Goal: Task Accomplishment & Management: Complete application form

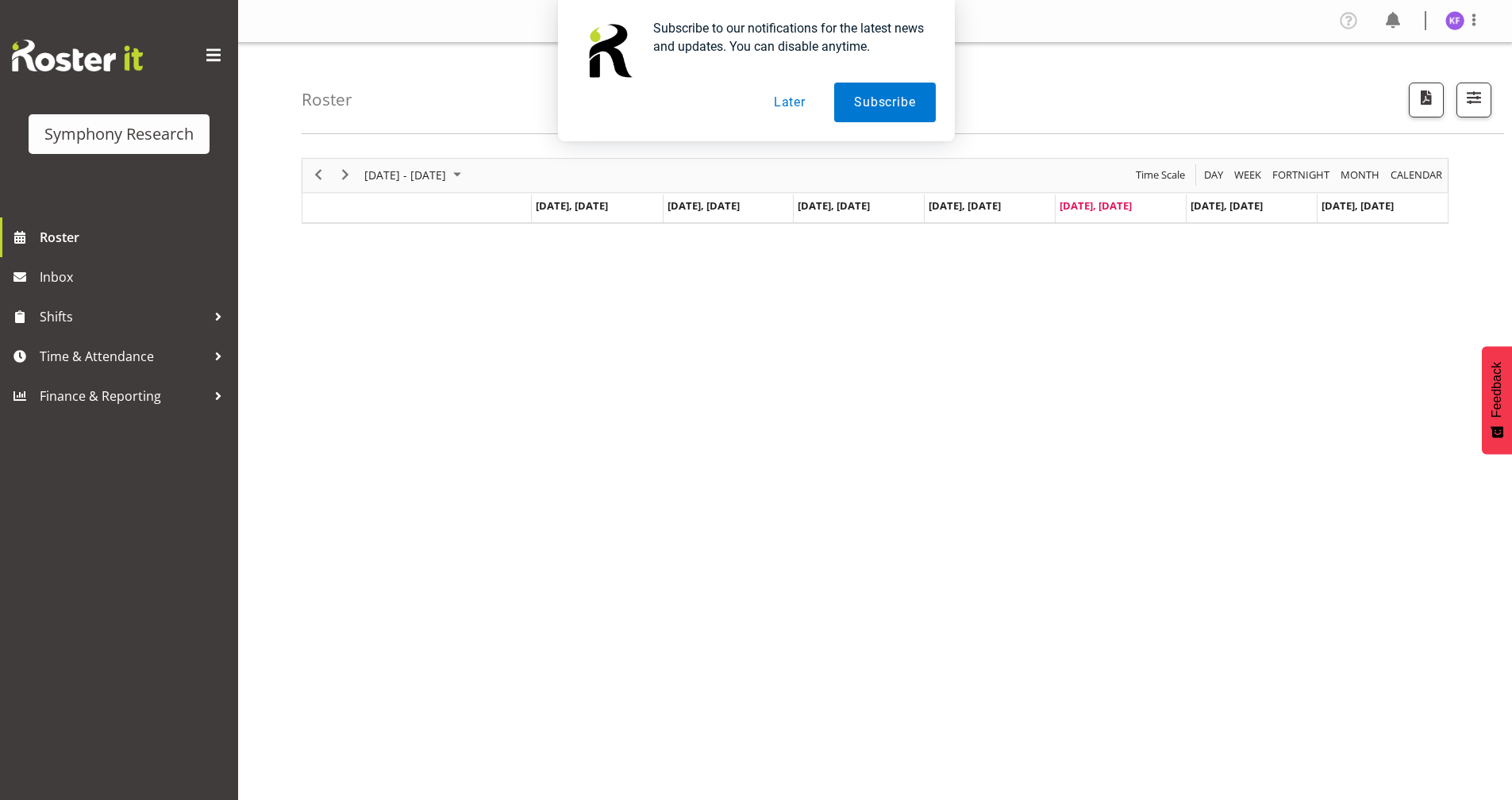
click at [788, 102] on button "Later" at bounding box center [789, 103] width 71 height 40
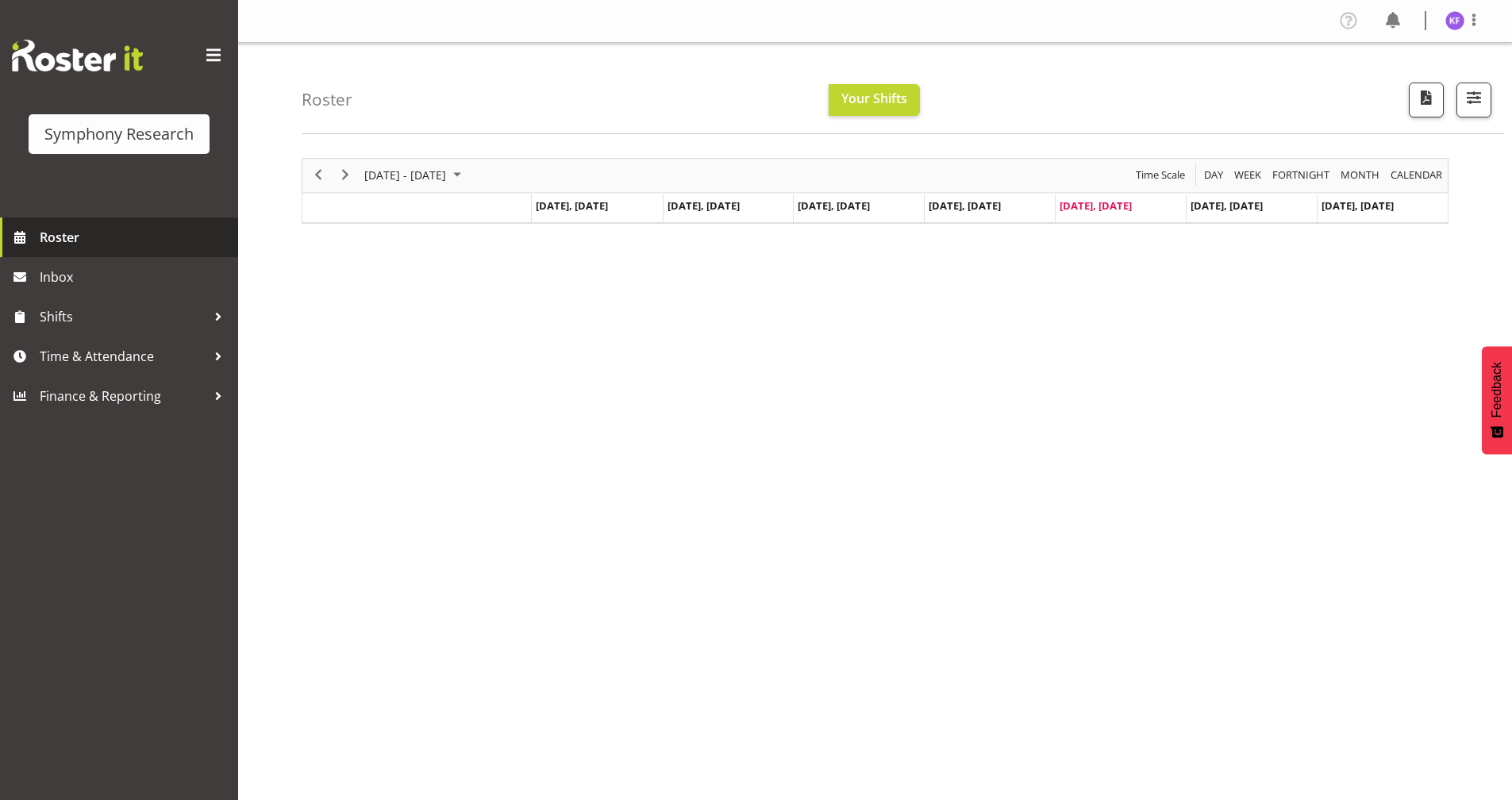
click at [90, 229] on span "Roster" at bounding box center [134, 237] width 191 height 24
click at [1409, 177] on span "calendar" at bounding box center [1415, 175] width 54 height 20
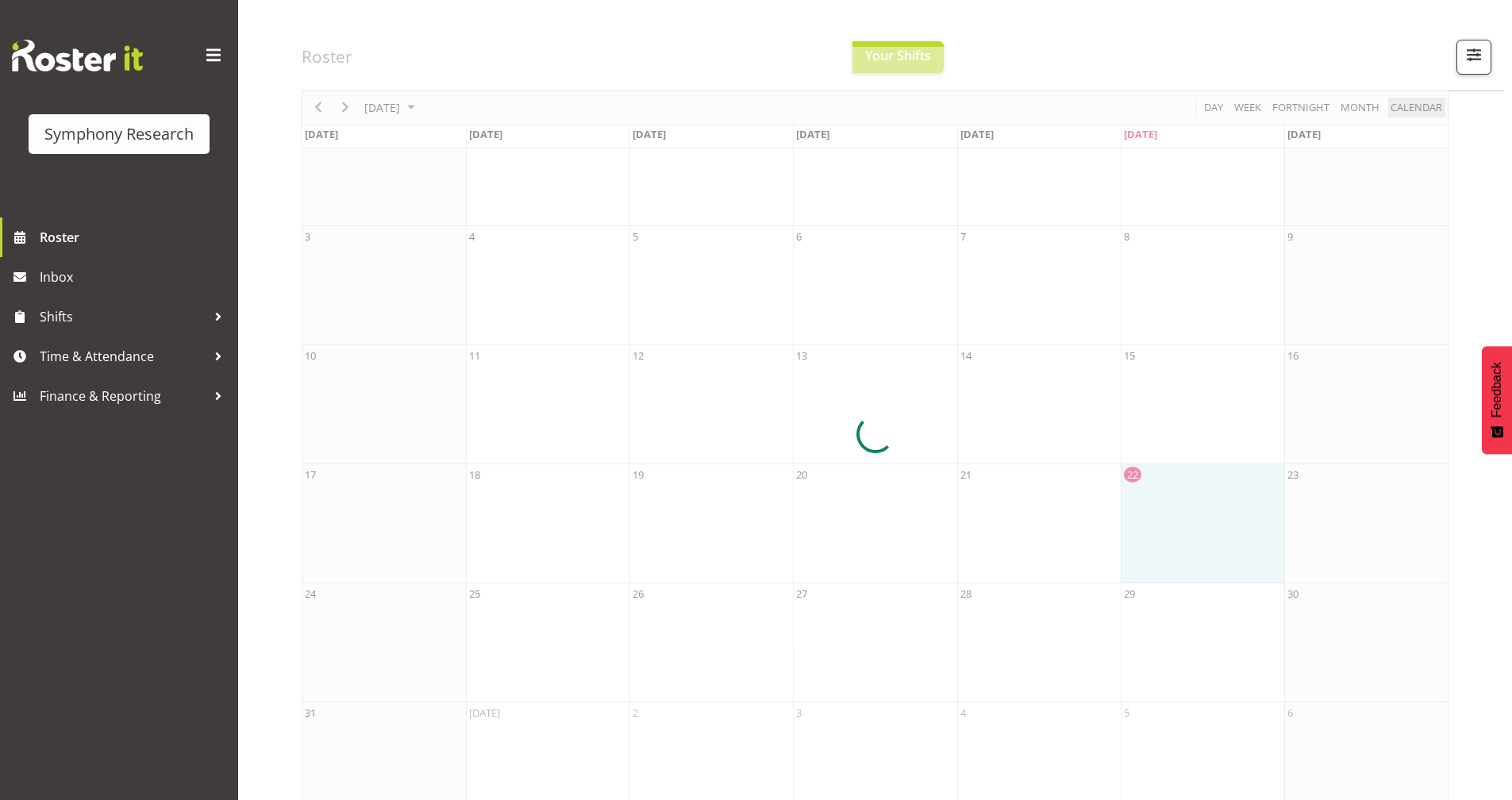
scroll to position [145, 0]
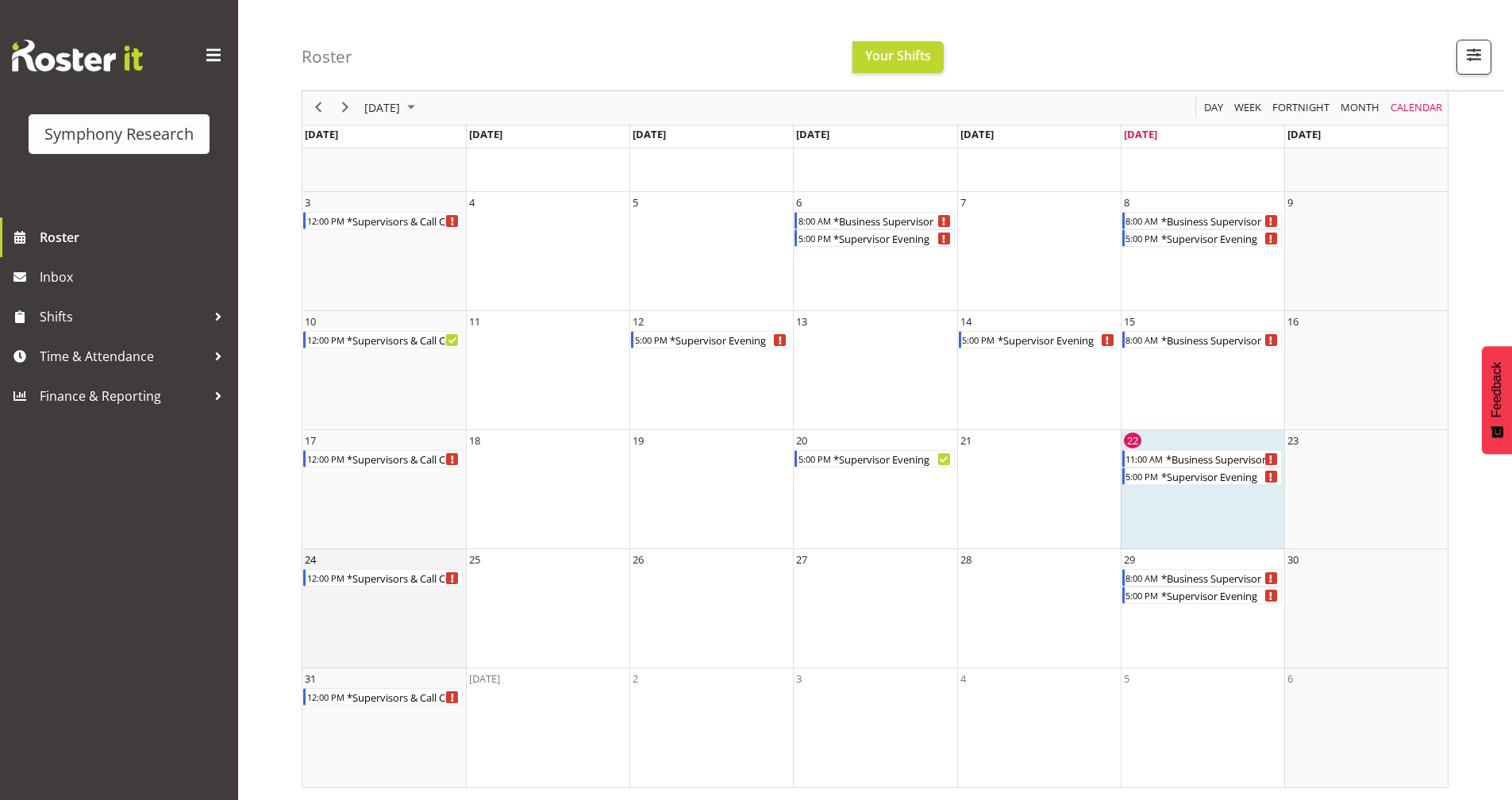
click at [382, 615] on td "24 12:00 PM *Supervisors & Call Centre Weekend" at bounding box center [384, 608] width 164 height 120
click at [117, 357] on span "Time & Attendance" at bounding box center [122, 357] width 167 height 24
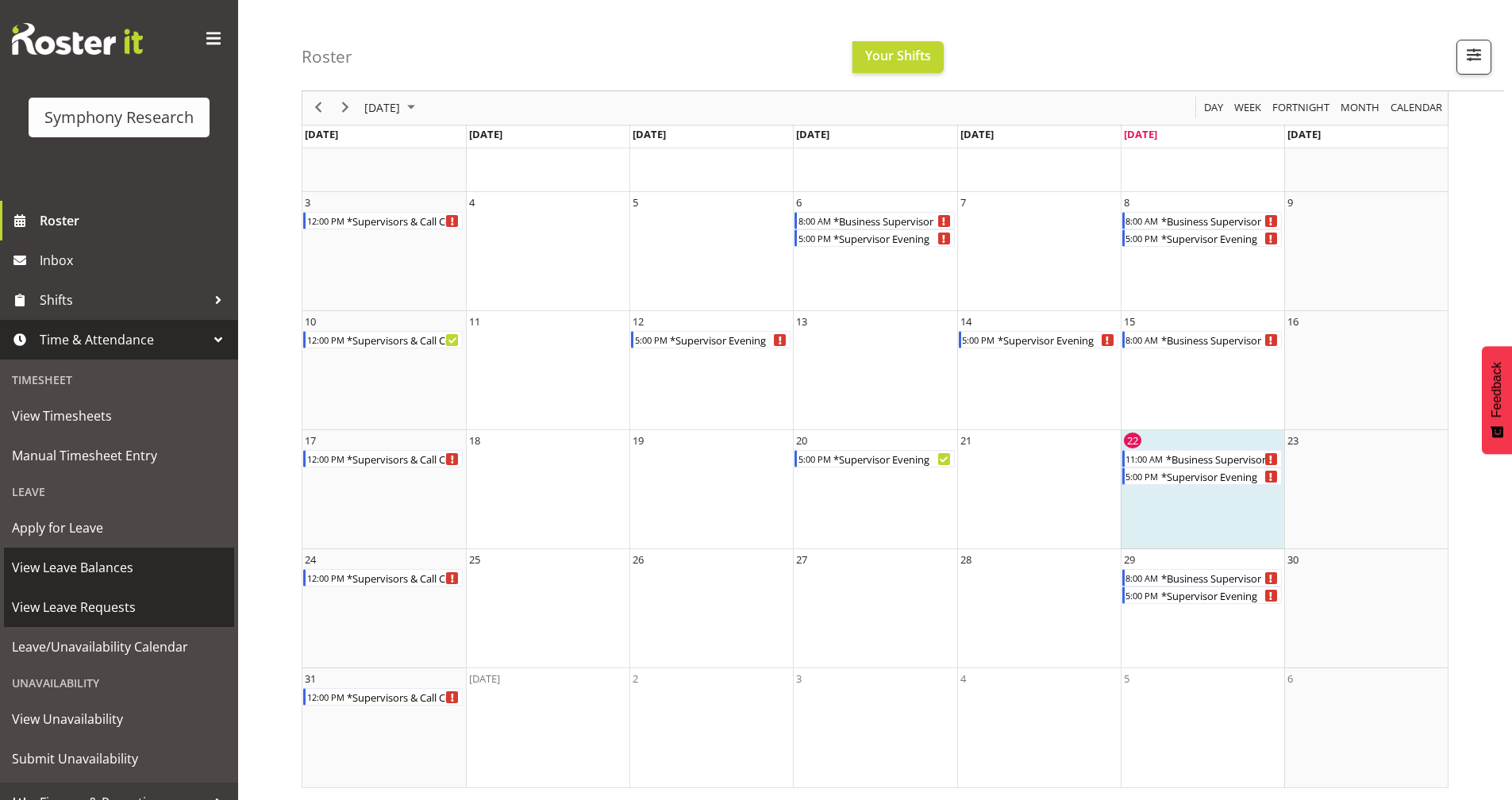
scroll to position [39, 0]
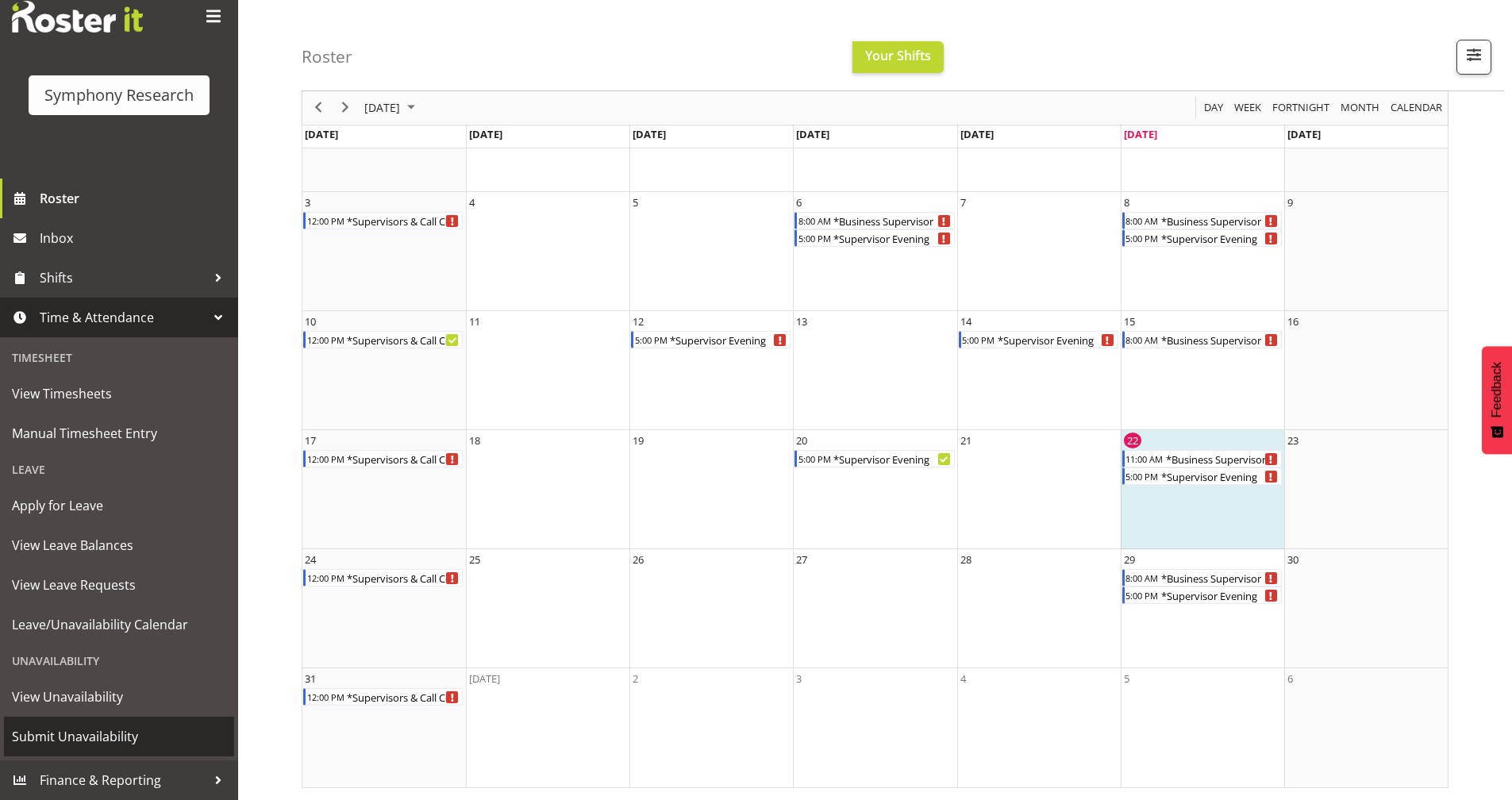
click at [138, 725] on span "Submit Unavailability" at bounding box center [119, 737] width 214 height 24
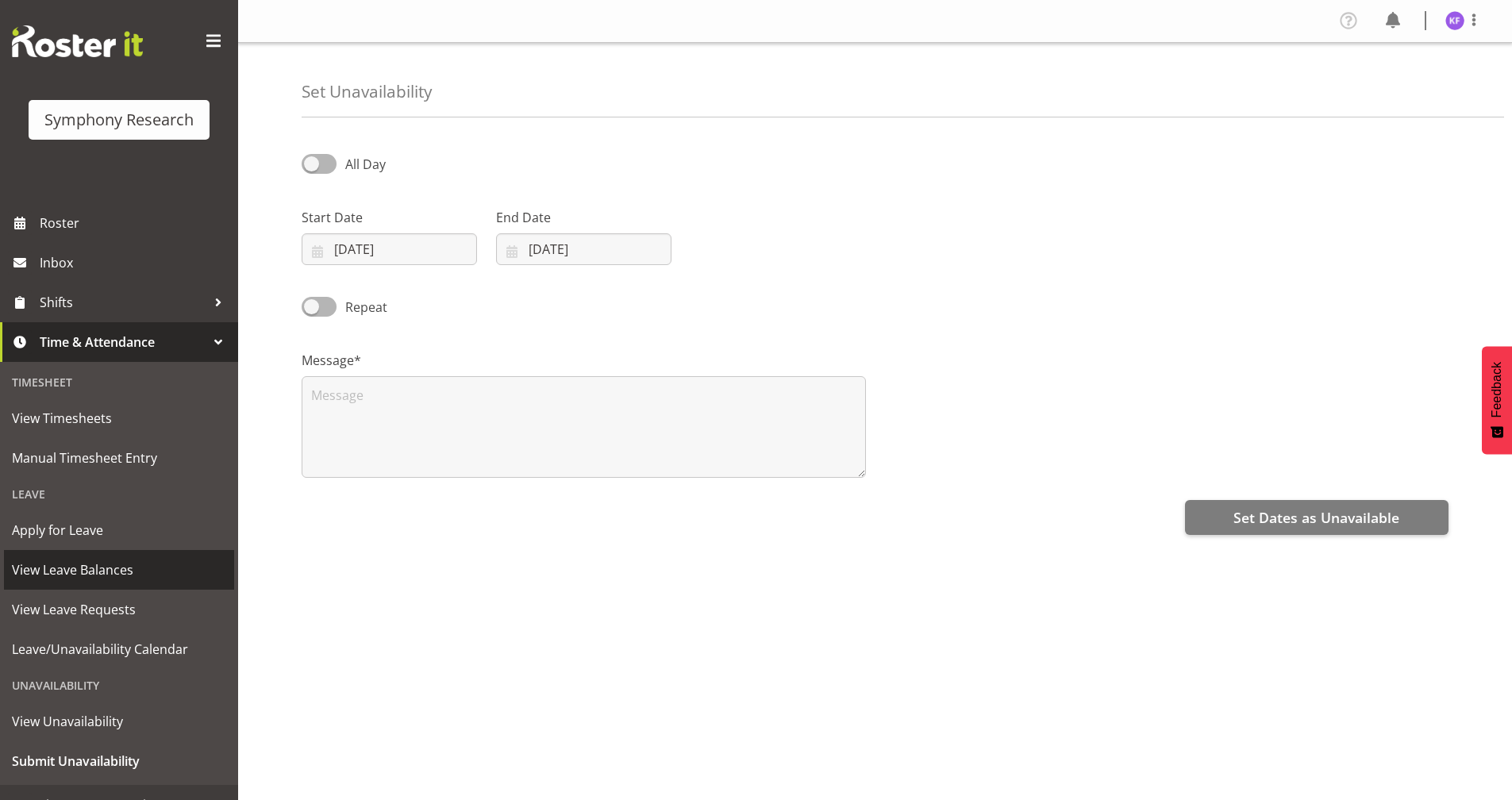
scroll to position [39, 0]
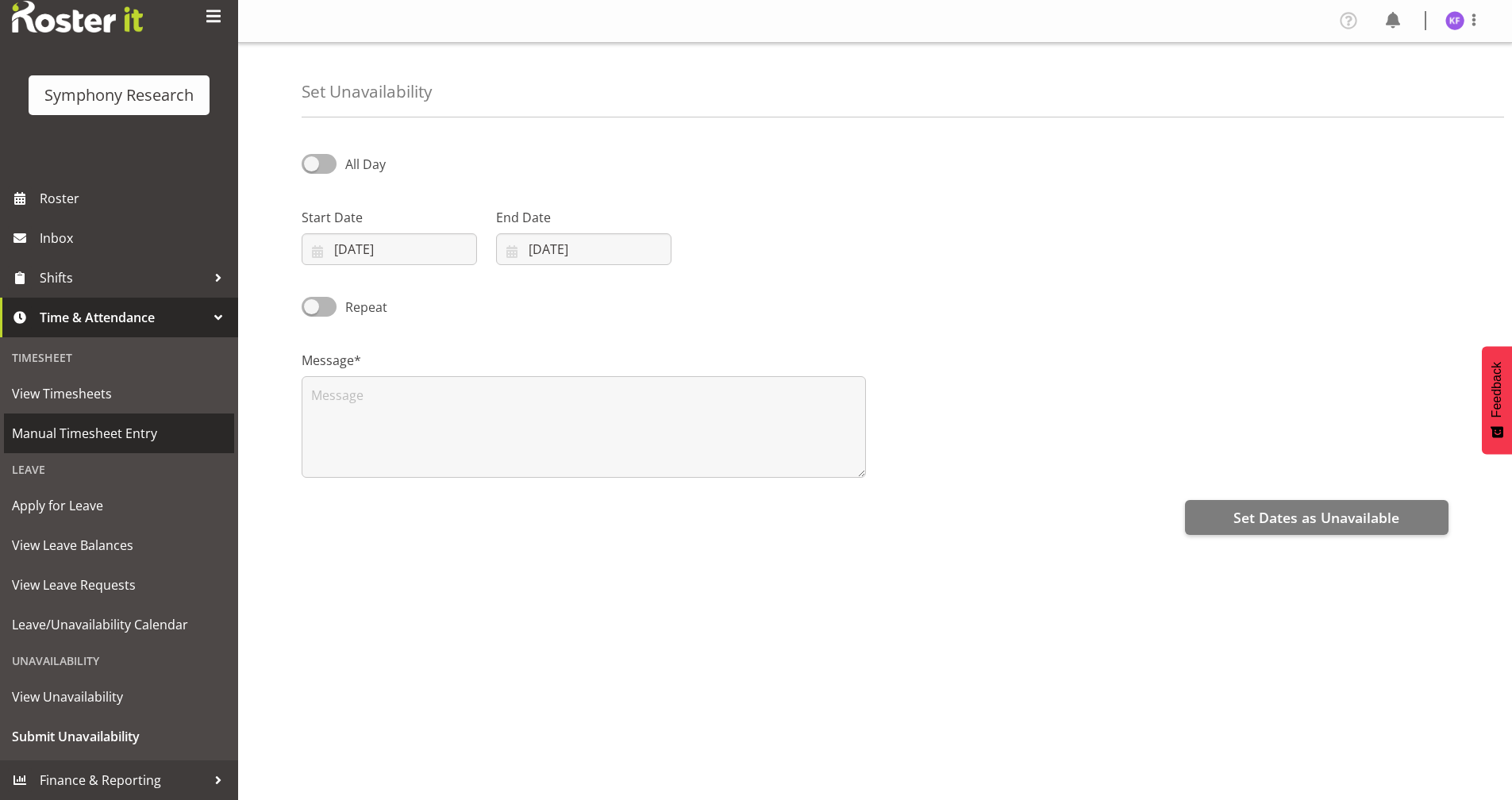
click at [129, 423] on span "Manual Timesheet Entry" at bounding box center [119, 434] width 214 height 24
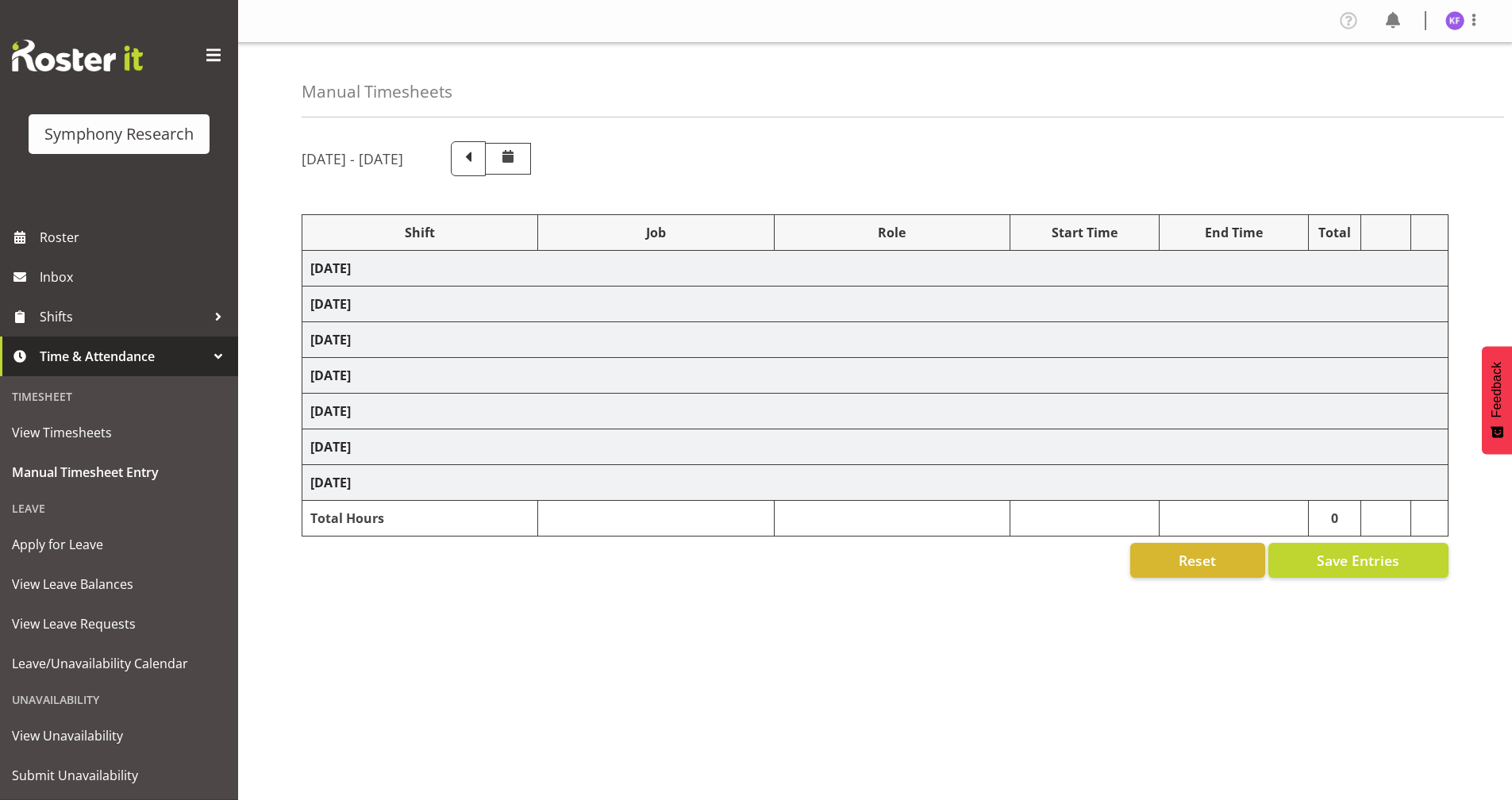
select select
select select "10499"
select select "358"
select select "57853"
select select "10536"
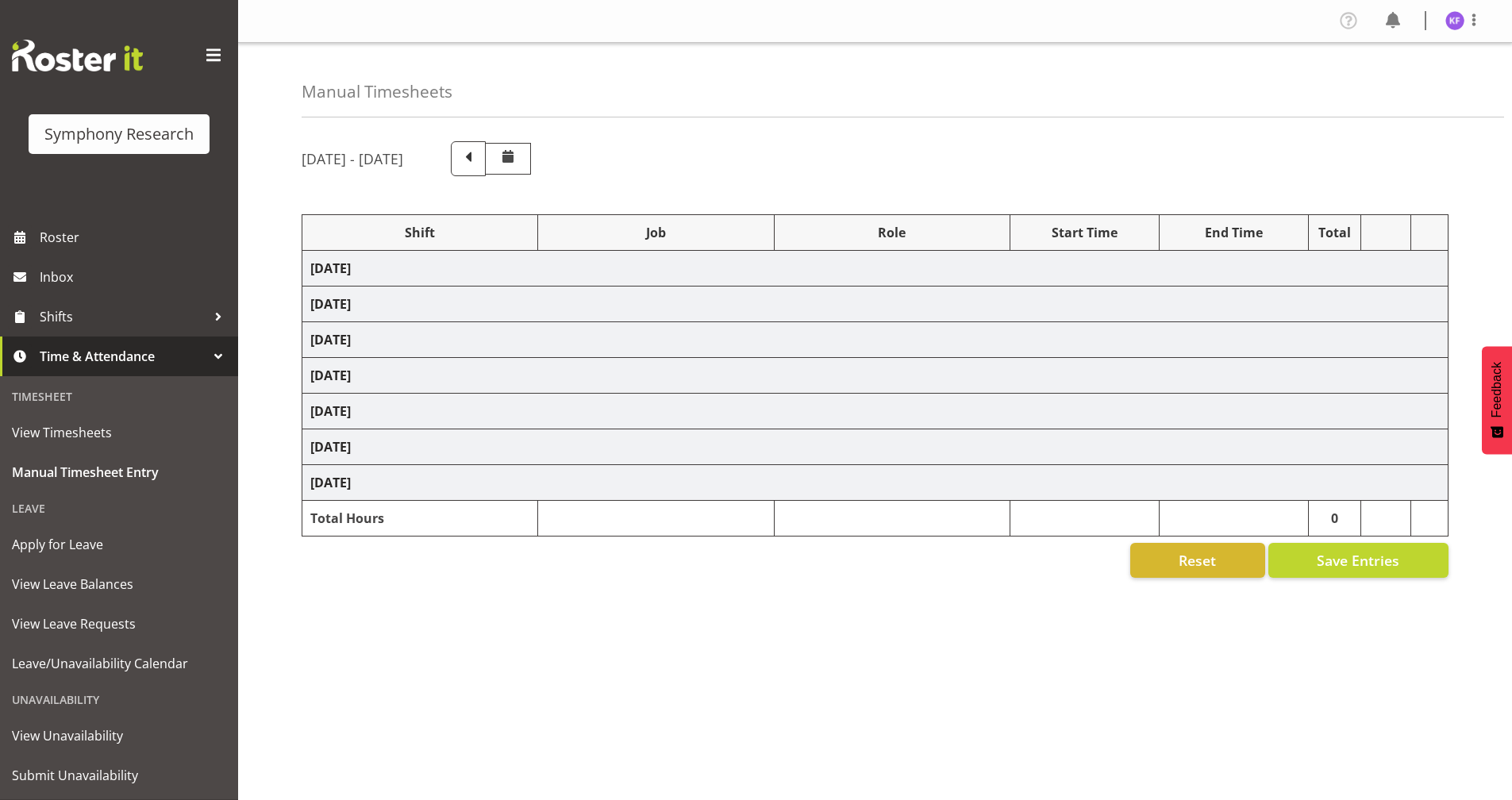
select select "358"
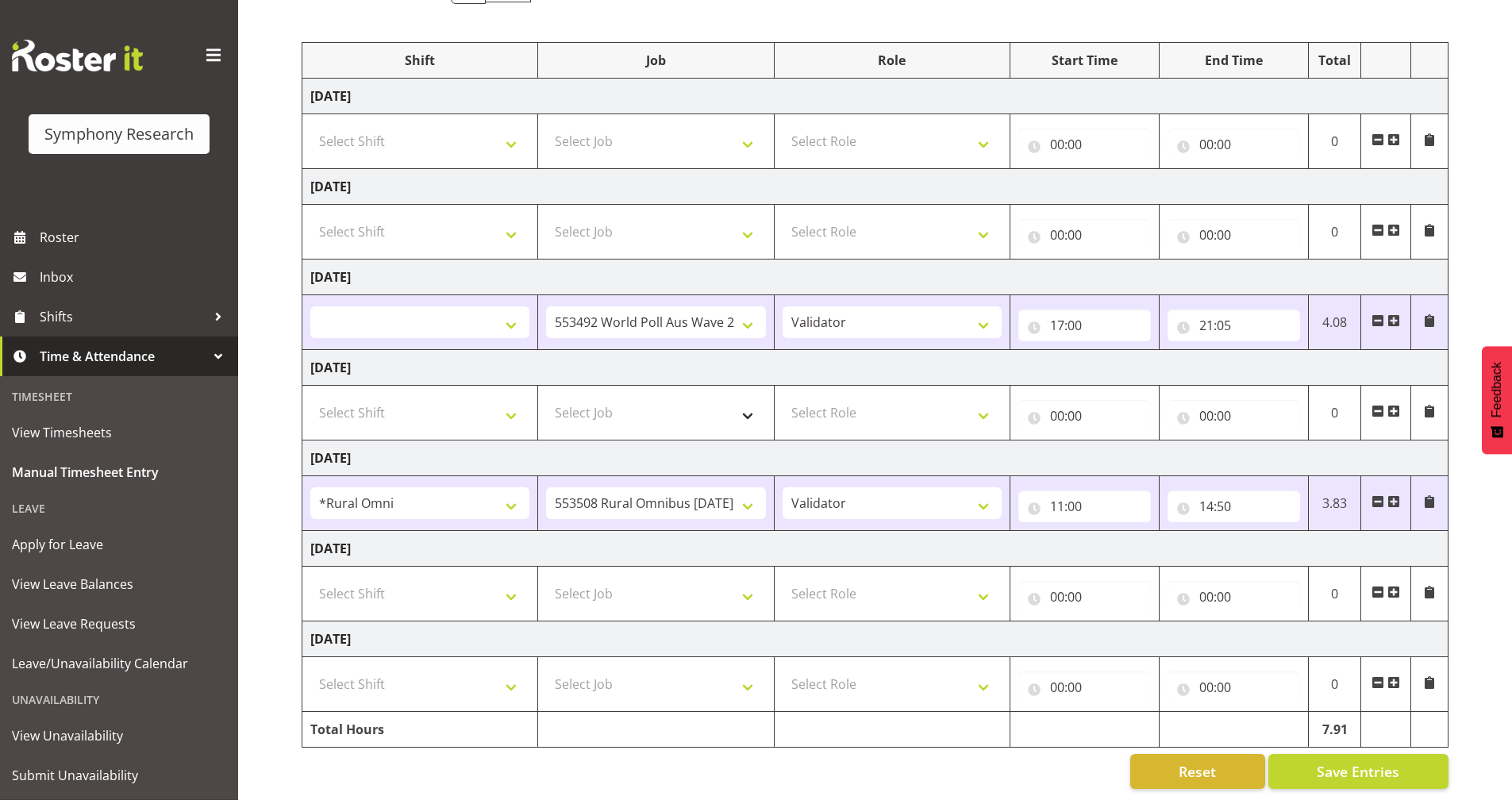
scroll to position [185, 0]
click at [1395, 495] on span at bounding box center [1393, 501] width 13 height 13
select select
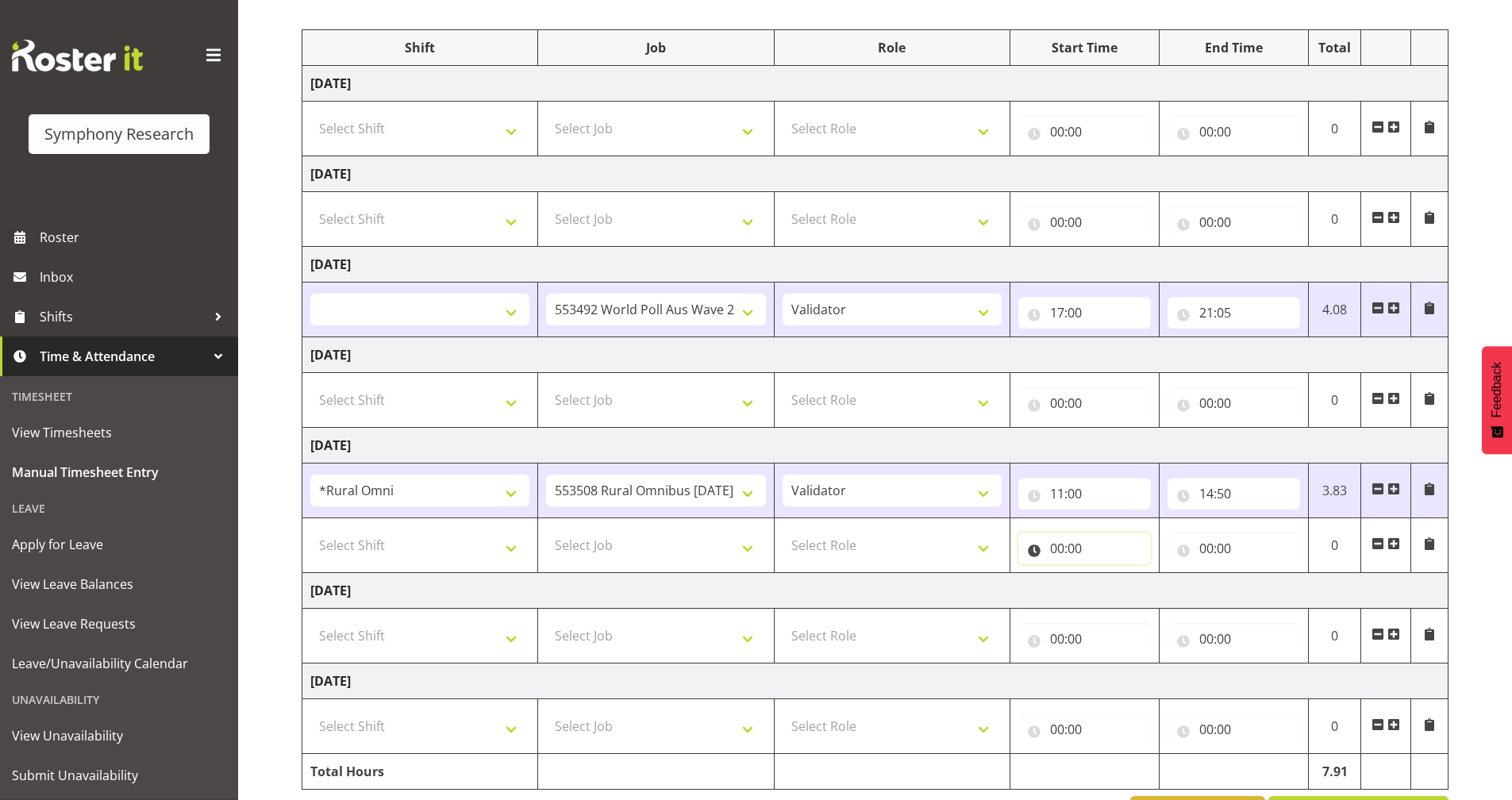
click at [1024, 552] on input "00:00" at bounding box center [1084, 548] width 132 height 32
click at [1130, 589] on select "00 01 02 03 04 05 06 07 08 09 10 11 12 13 14 15 16 17 18 19 20 21 22 23" at bounding box center [1127, 590] width 36 height 32
select select "17"
select select
type input "17:00"
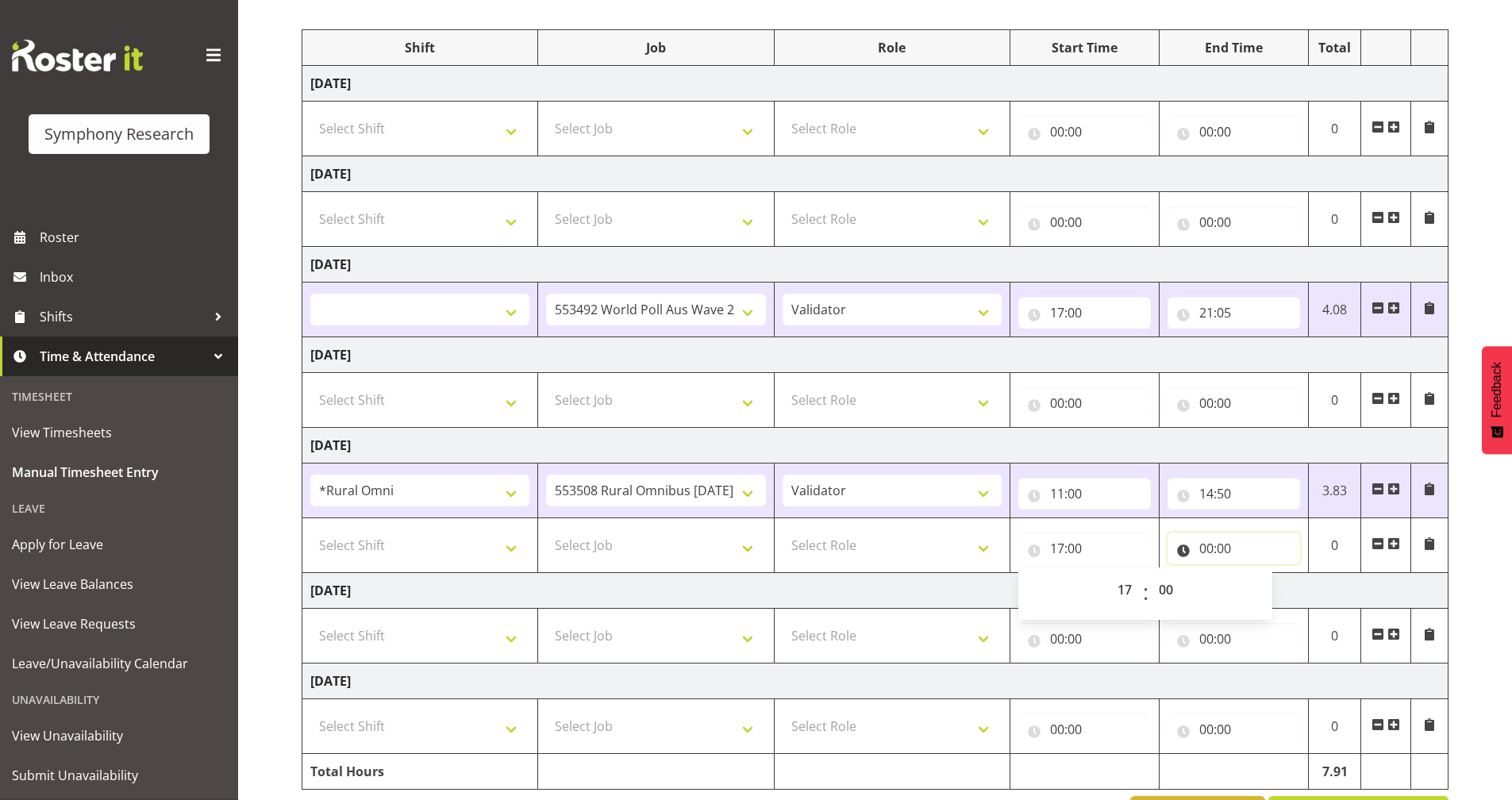
click at [1183, 545] on input "00:00" at bounding box center [1233, 548] width 132 height 32
click at [1279, 597] on select "00 01 02 03 04 05 06 07 08 09 10 11 12 13 14 15 16 17 18 19 20 21 22 23" at bounding box center [1276, 590] width 36 height 32
select select "19"
select select
type input "19:00"
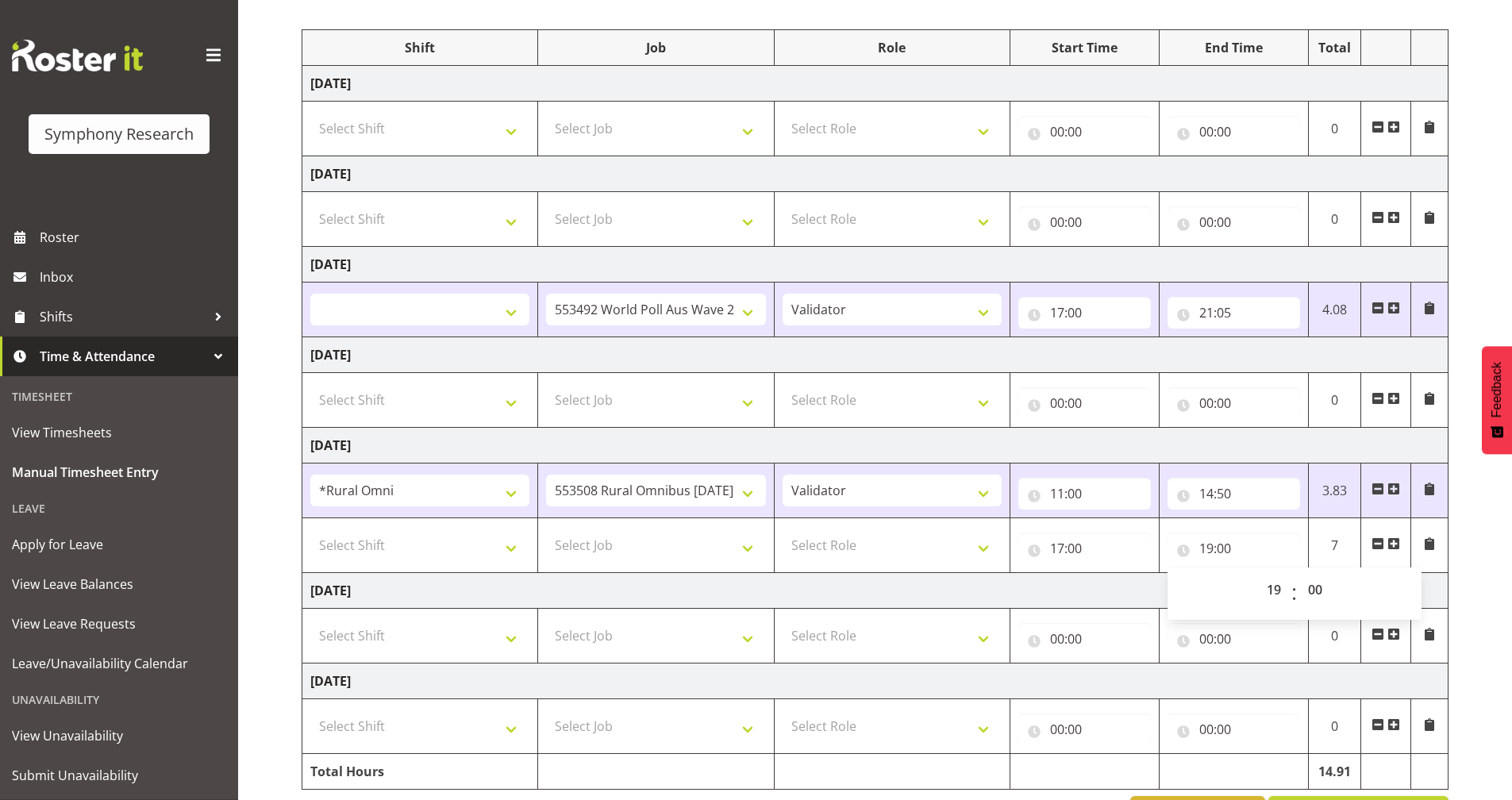
click at [1072, 582] on td "Saturday 23rd August 2025" at bounding box center [875, 591] width 1146 height 36
click at [1396, 540] on span at bounding box center [1393, 543] width 13 height 13
select select
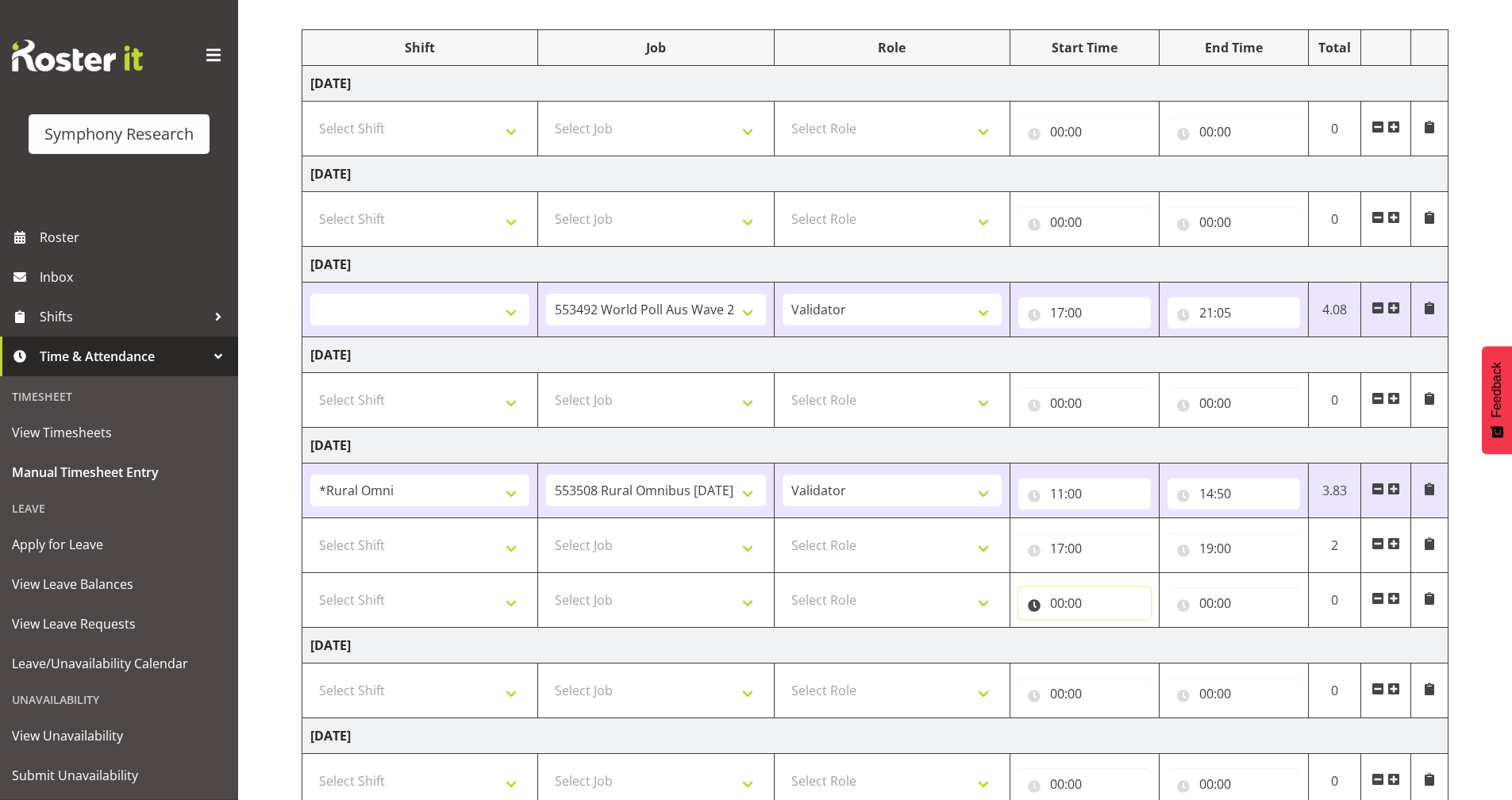
click at [1039, 600] on input "00:00" at bounding box center [1084, 603] width 132 height 32
click at [1117, 634] on select "00 01 02 03 04 05 06 07 08 09 10 11 12 13 14 15 16 17 18 19 20 21 22 23" at bounding box center [1127, 644] width 36 height 32
select select "19"
select select
type input "19:00"
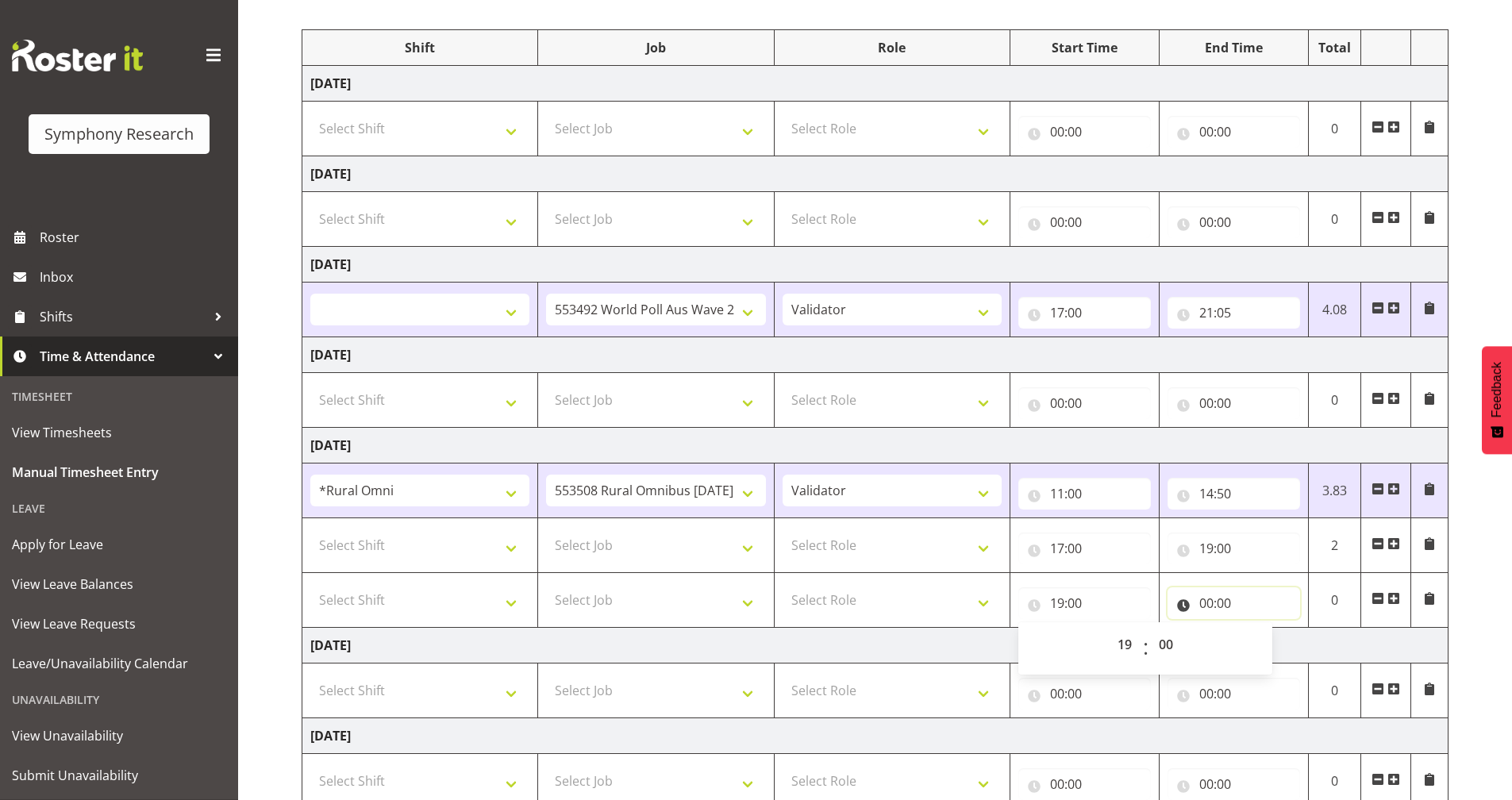
click at [1190, 600] on input "00:00" at bounding box center [1233, 603] width 132 height 32
drag, startPoint x: 1259, startPoint y: 632, endPoint x: 1267, endPoint y: 636, distance: 8.9
click at [1259, 632] on select "00 01 02 03 04 05 06 07 08 09 10 11 12 13 14 15 16 17 18 19 20 21 22 23" at bounding box center [1276, 644] width 36 height 32
select select "21"
select select
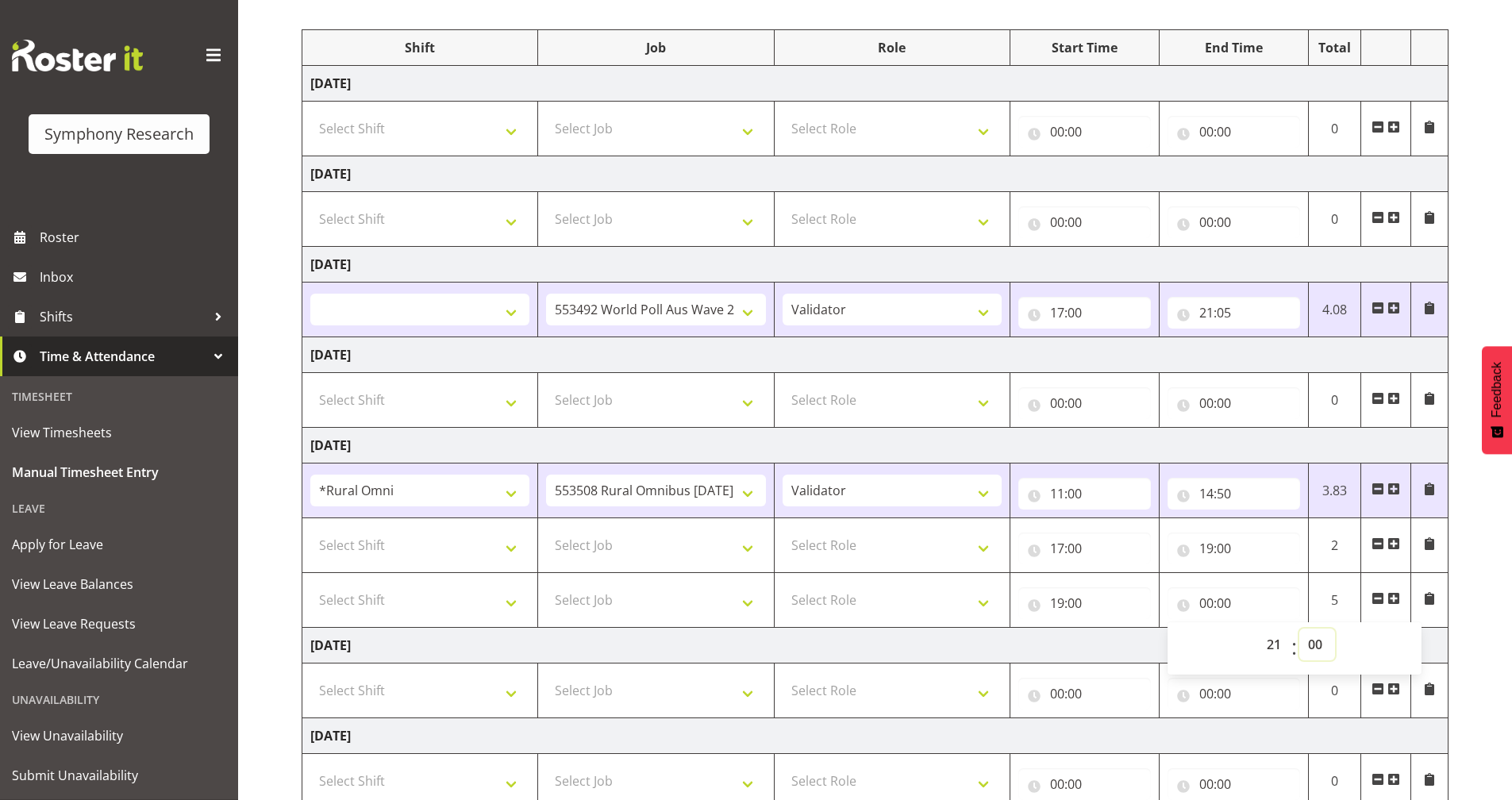
type input "21:00"
click at [1323, 640] on select "00 01 02 03 04 05 06 07 08 09 10 11 12 13 14 15 16 17 18 19 20 21 22 23 24 25 2…" at bounding box center [1316, 644] width 36 height 32
select select "30"
select select
type input "21:30"
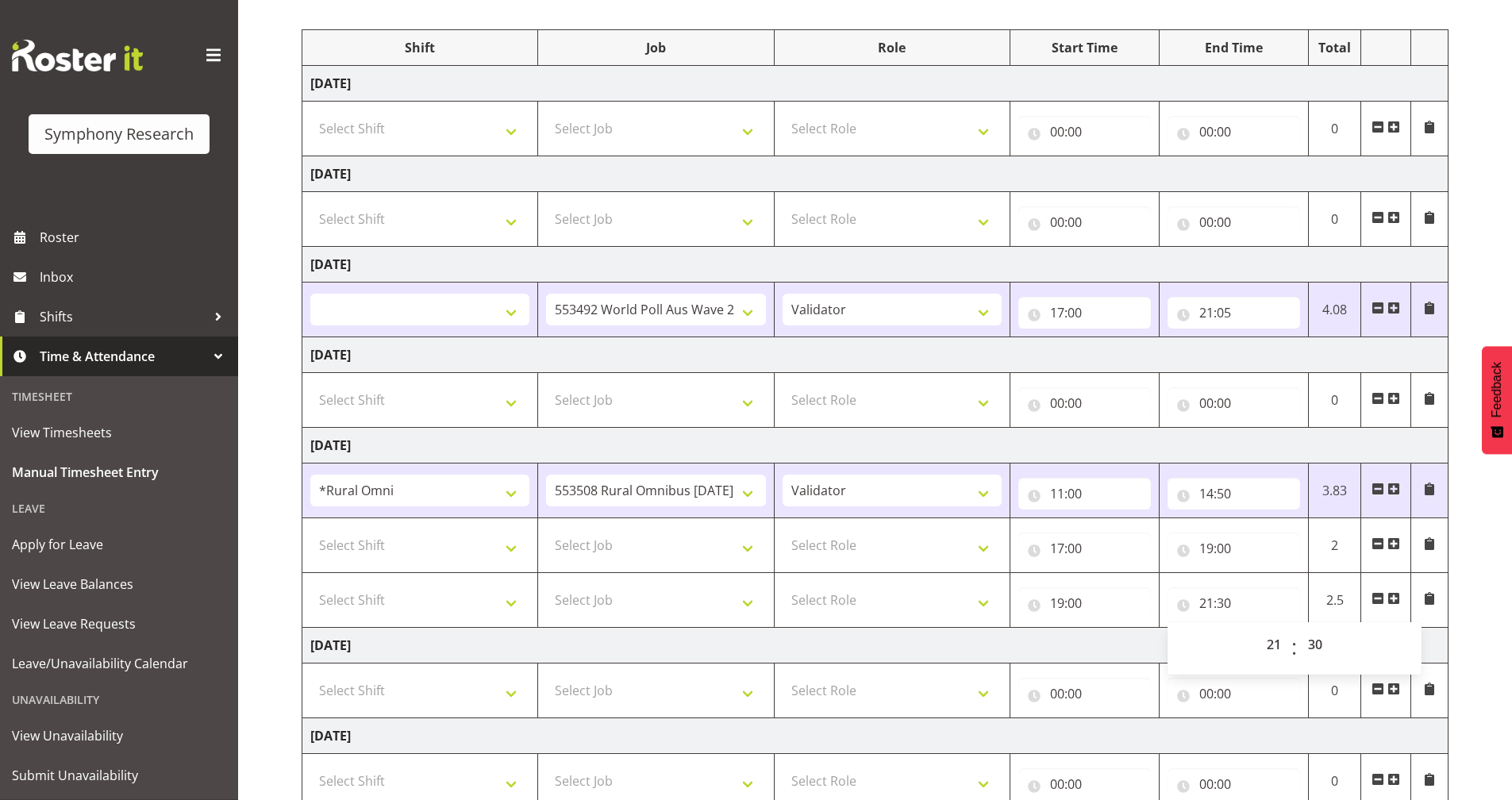
click at [1063, 642] on td "Saturday 23rd August 2025" at bounding box center [875, 646] width 1146 height 36
click at [914, 543] on select "Select Role Briefing Interviewing Validator Supervisor" at bounding box center [892, 545] width 219 height 32
select select "358"
click at [782, 529] on select "Select Role Briefing Interviewing Validator Supervisor" at bounding box center [892, 545] width 219 height 32
select select
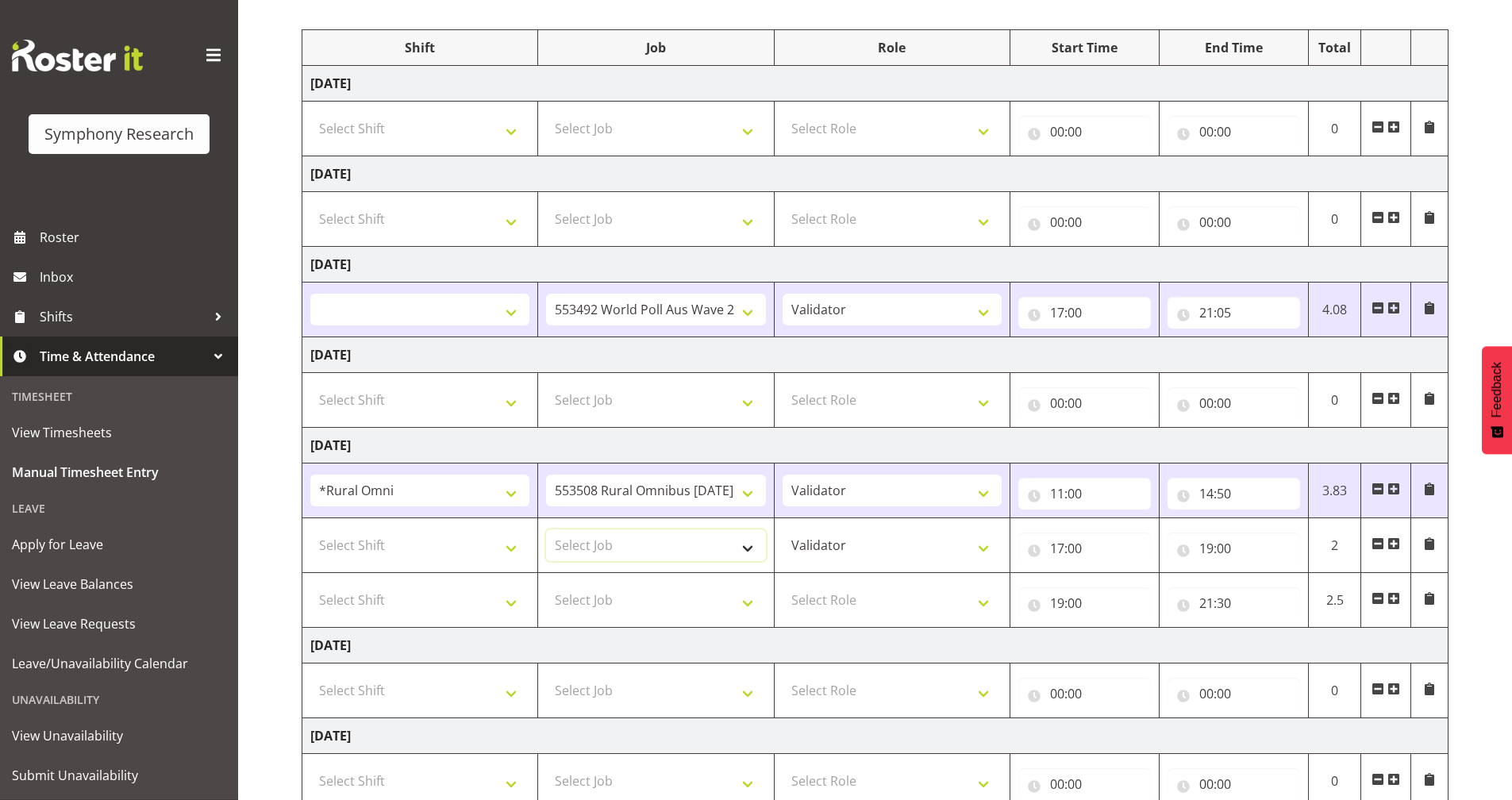
click at [687, 545] on select "Select Job 550060 IF Admin 553492 World Poll Aus Wave 2 Main 2025 553493 World …" at bounding box center [656, 545] width 219 height 32
select select "10536"
click at [546, 529] on select "Select Job 550060 IF Admin 553492 World Poll Aus Wave 2 Main 2025 553493 World …" at bounding box center [656, 545] width 219 height 32
select select
click at [825, 608] on select "Select Role Briefing Interviewing Validator Supervisor" at bounding box center [892, 600] width 219 height 32
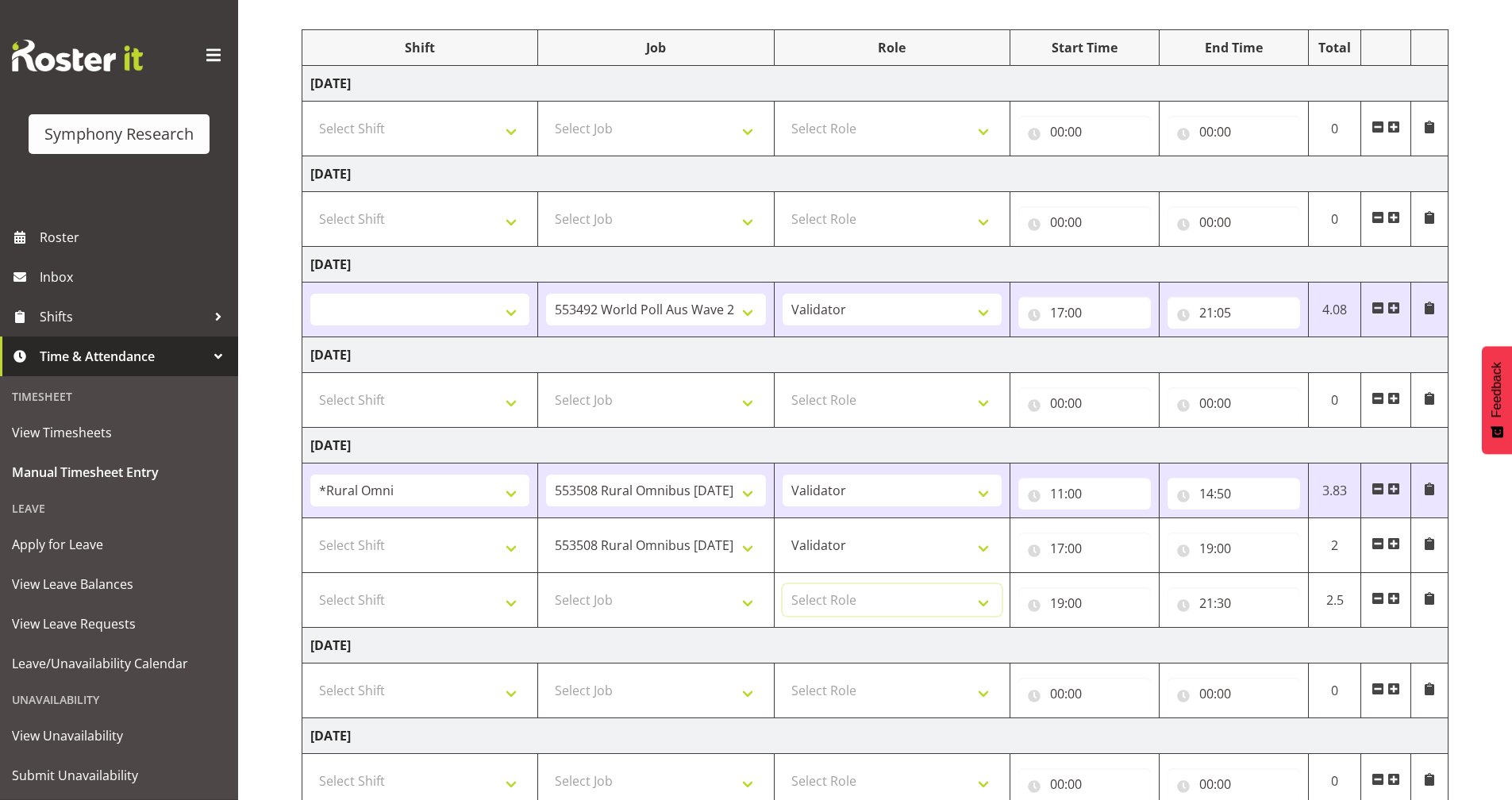
select select "358"
click at [782, 584] on select "Select Role Briefing Interviewing Validator Supervisor" at bounding box center [892, 600] width 219 height 32
select select
click at [641, 598] on select "Select Job 550060 IF Admin 553492 World Poll Aus Wave 2 Main 2025 553493 World …" at bounding box center [656, 600] width 219 height 32
select select "10527"
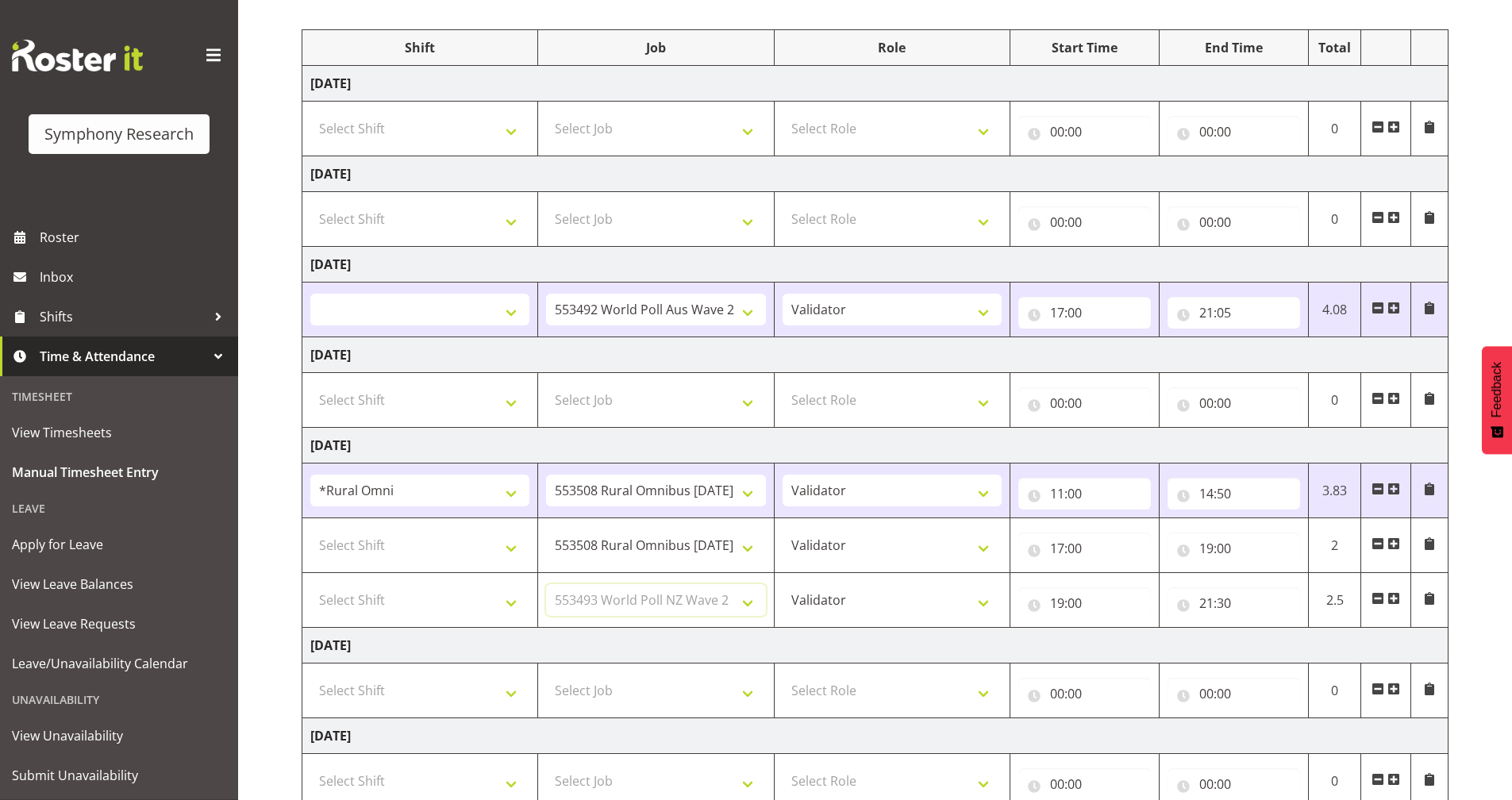
click at [546, 584] on select "Select Job 550060 IF Admin 553492 World Poll Aus Wave 2 Main 2025 553493 World …" at bounding box center [656, 600] width 219 height 32
select select
click at [446, 543] on select "Select Shift !!Weekend Residential (Roster IT Shift Label) *Business 9/10am ~ 4…" at bounding box center [420, 545] width 219 height 32
select select "57853"
click at [310, 529] on select "Select Shift !!Weekend Residential (Roster IT Shift Label) *Business 9/10am ~ 4…" at bounding box center [420, 545] width 219 height 32
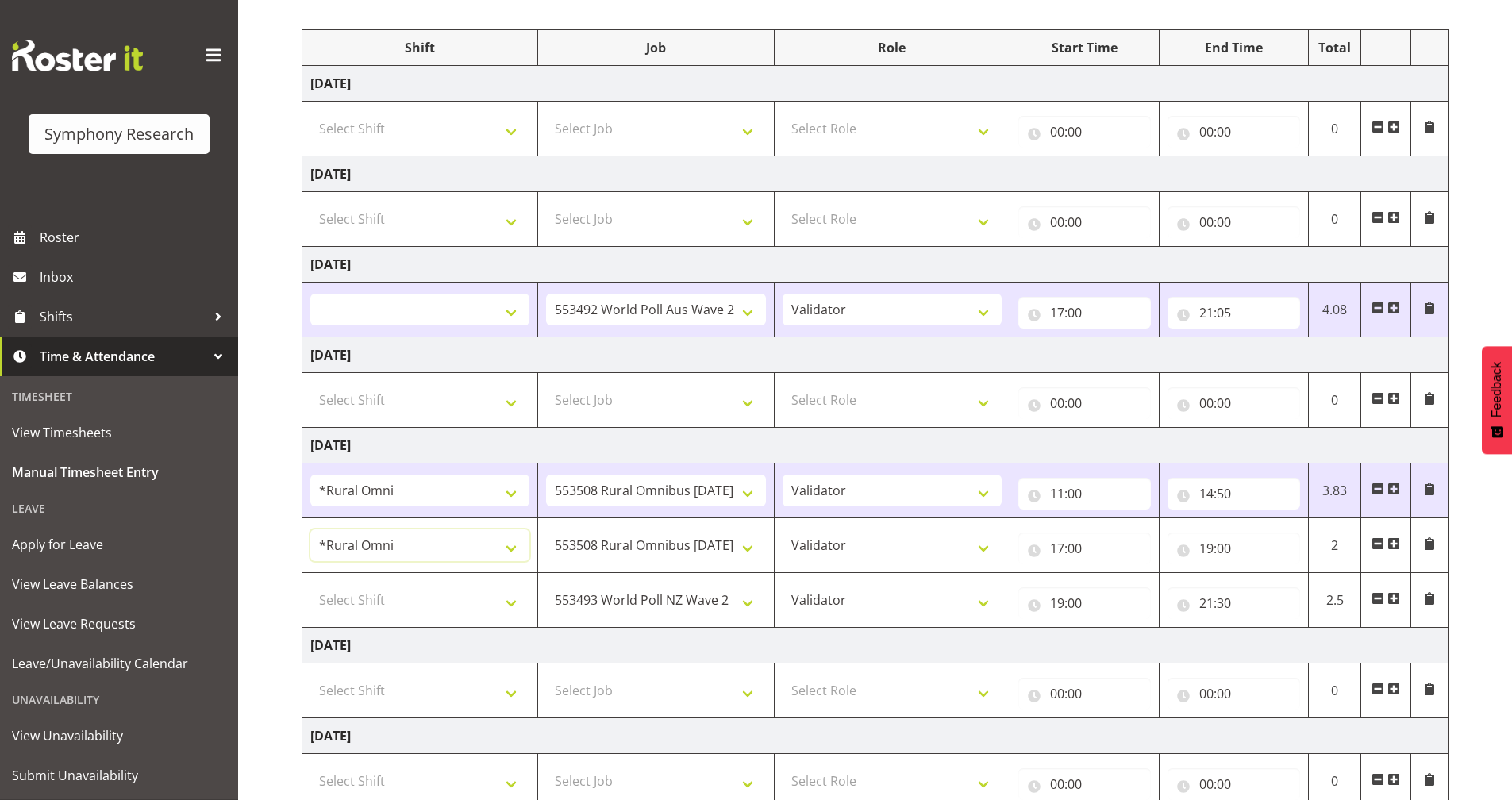
select select
click at [431, 600] on select "Select Shift !!Weekend Residential (Roster IT Shift Label) *Business 9/10am ~ 4…" at bounding box center [420, 600] width 219 height 32
select select "41604"
click at [310, 584] on select "Select Shift !!Weekend Residential (Roster IT Shift Label) *Business 9/10am ~ 4…" at bounding box center [420, 600] width 219 height 32
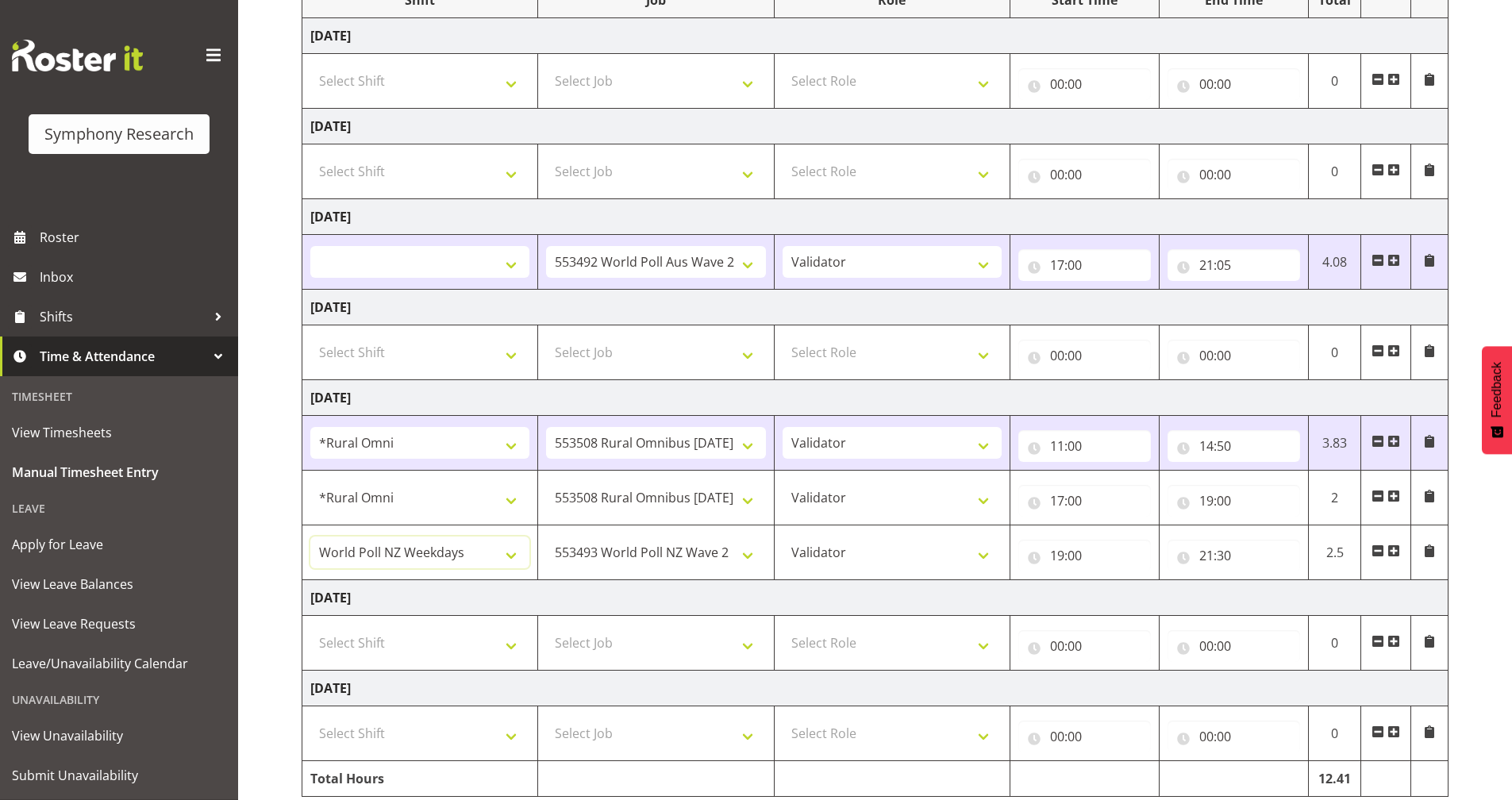
scroll to position [294, 0]
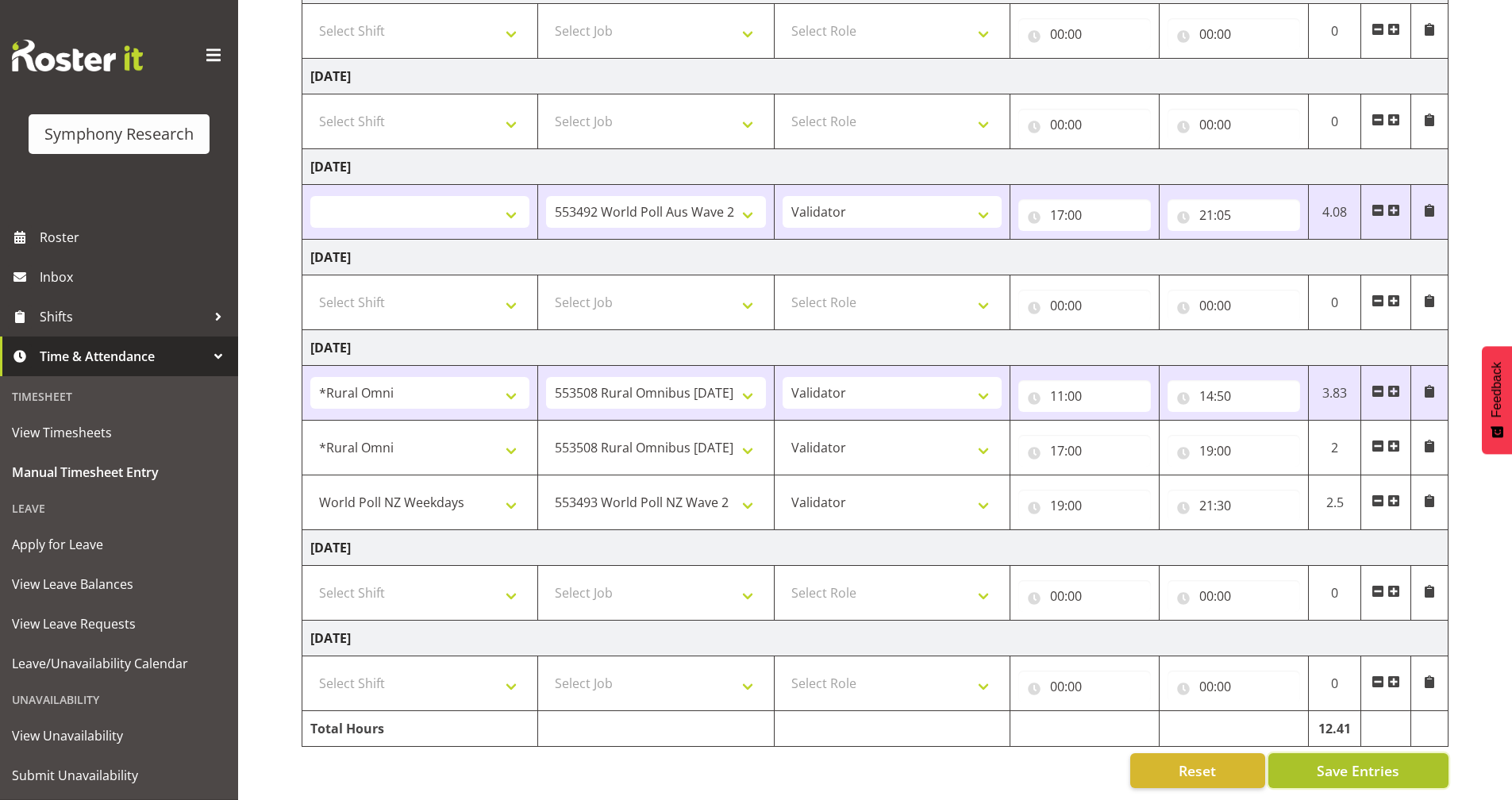
click at [1353, 760] on span "Save Entries" at bounding box center [1358, 770] width 83 height 21
select select
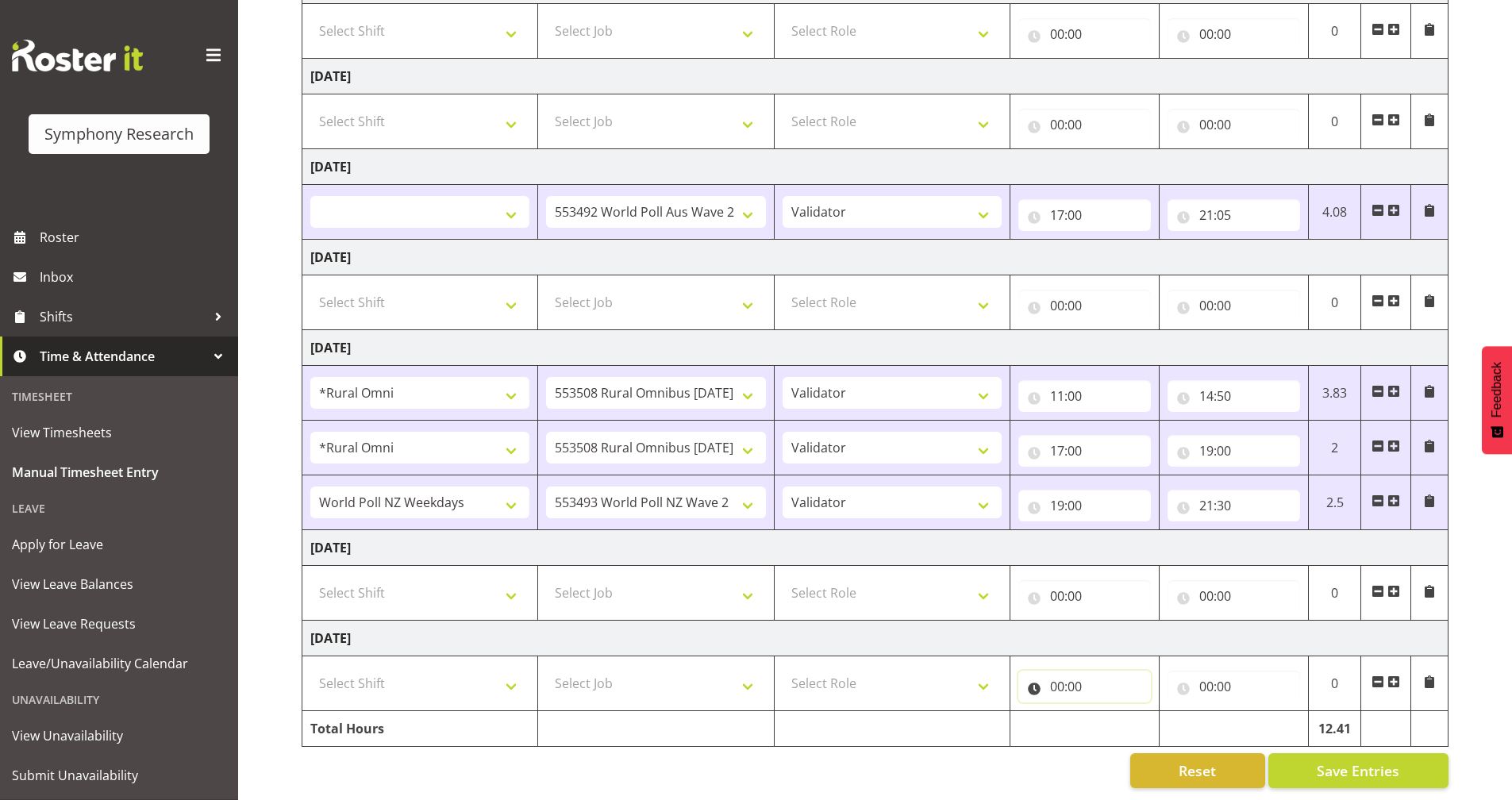
click at [1042, 678] on input "00:00" at bounding box center [1084, 686] width 132 height 32
click at [1122, 712] on select "00 01 02 03 04 05 06 07 08 09 10 11 12 13 14 15 16 17 18 19 20 21 22 23" at bounding box center [1127, 728] width 36 height 32
select select "12"
select select
type input "12:00"
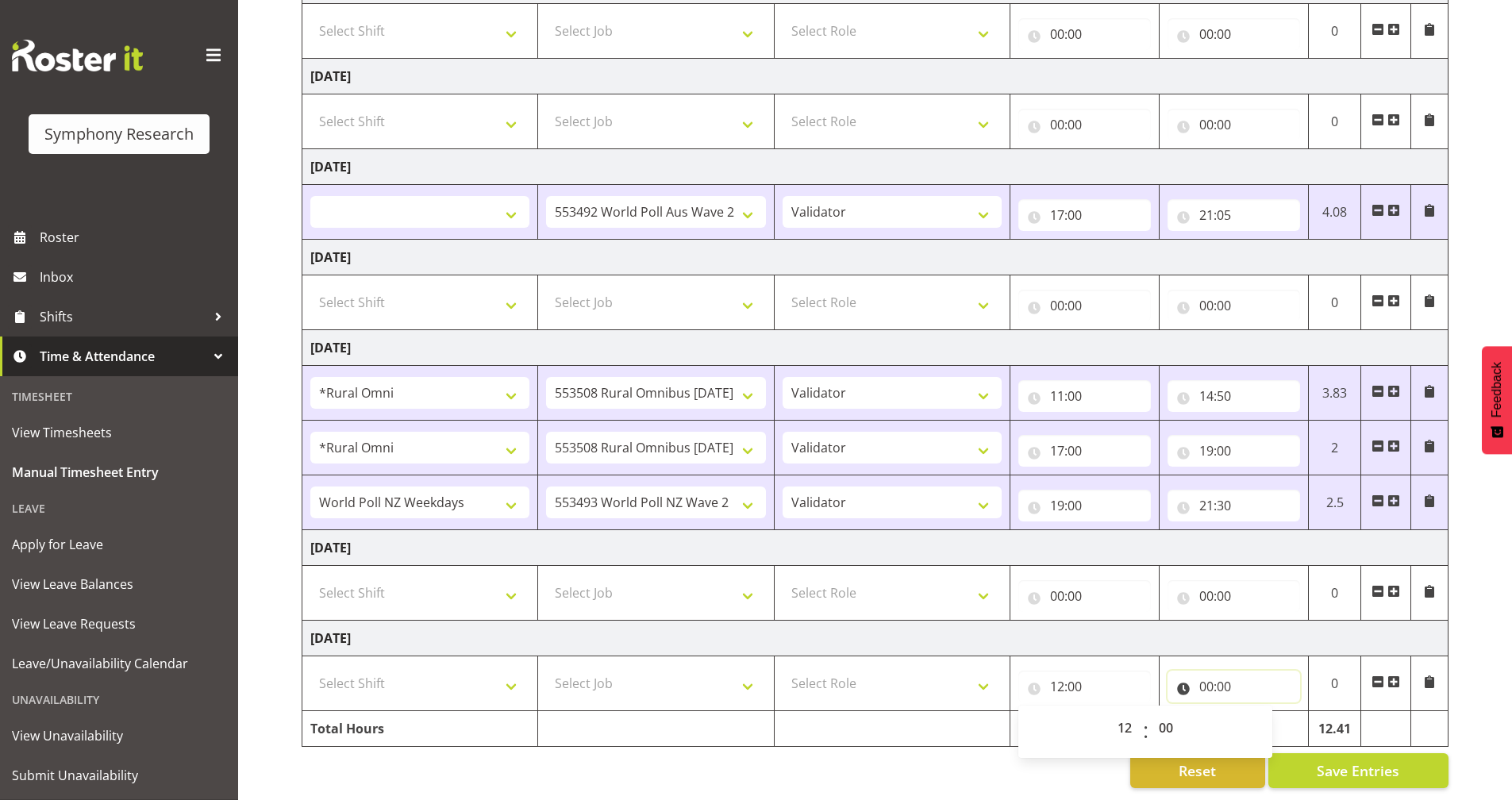
click at [1182, 677] on input "00:00" at bounding box center [1233, 686] width 132 height 32
click at [1271, 712] on select "00 01 02 03 04 05 06 07 08 09 10 11 12 13 14 15 16 17 18 19 20 21 22 23" at bounding box center [1276, 728] width 36 height 32
select select "16"
select select
type input "16:00"
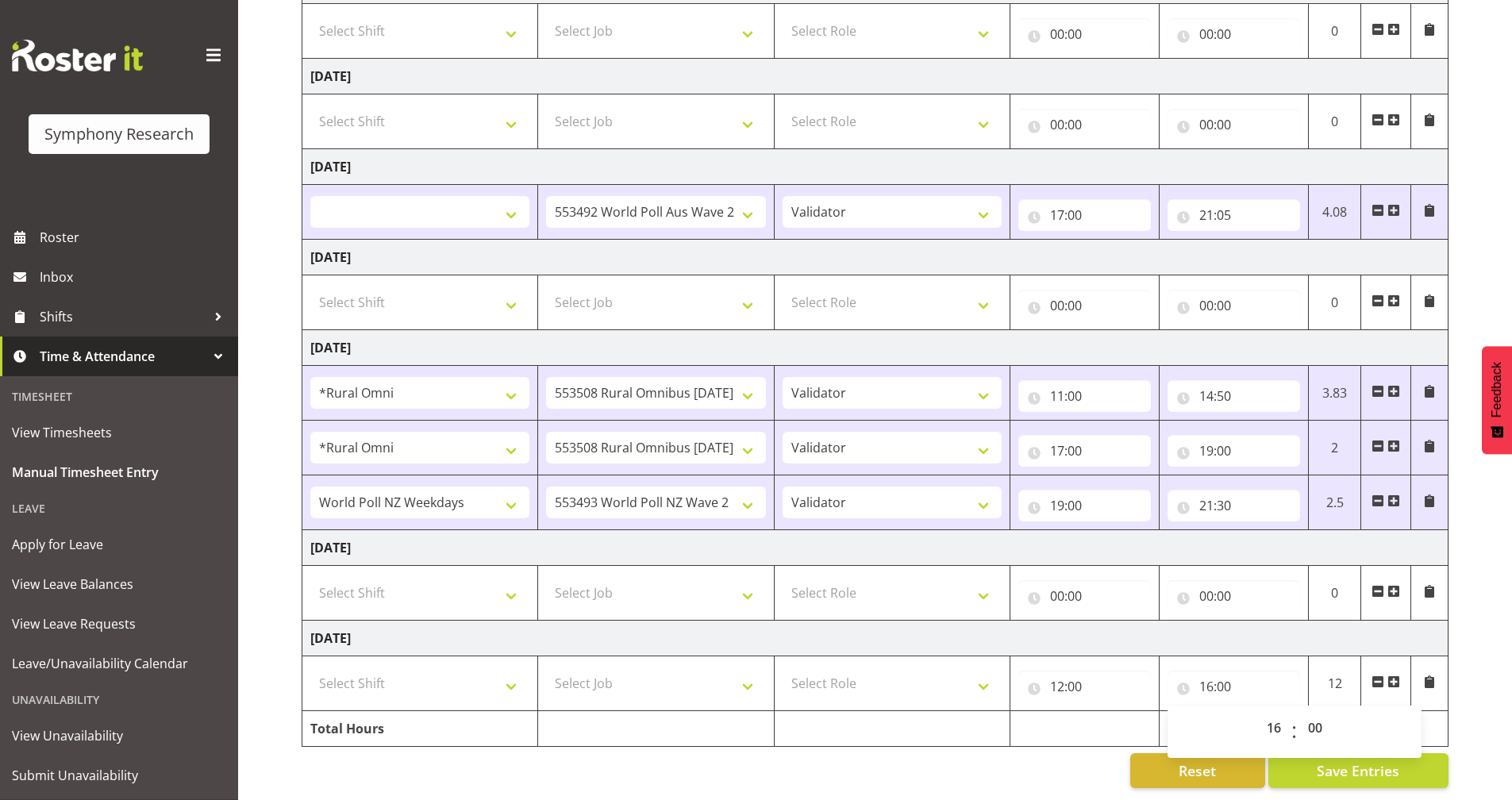
click at [1073, 757] on div "Reset Save Entries" at bounding box center [874, 770] width 1147 height 35
click at [1081, 673] on input "12:00" at bounding box center [1084, 686] width 132 height 32
click at [1298, 657] on td "16:00 00 01 02 03 04 05 06 07 08 09 10 11 12 13 14 15 16 17 18 19 20 21 22 23 :…" at bounding box center [1233, 683] width 149 height 54
click at [1379, 676] on span at bounding box center [1378, 681] width 13 height 13
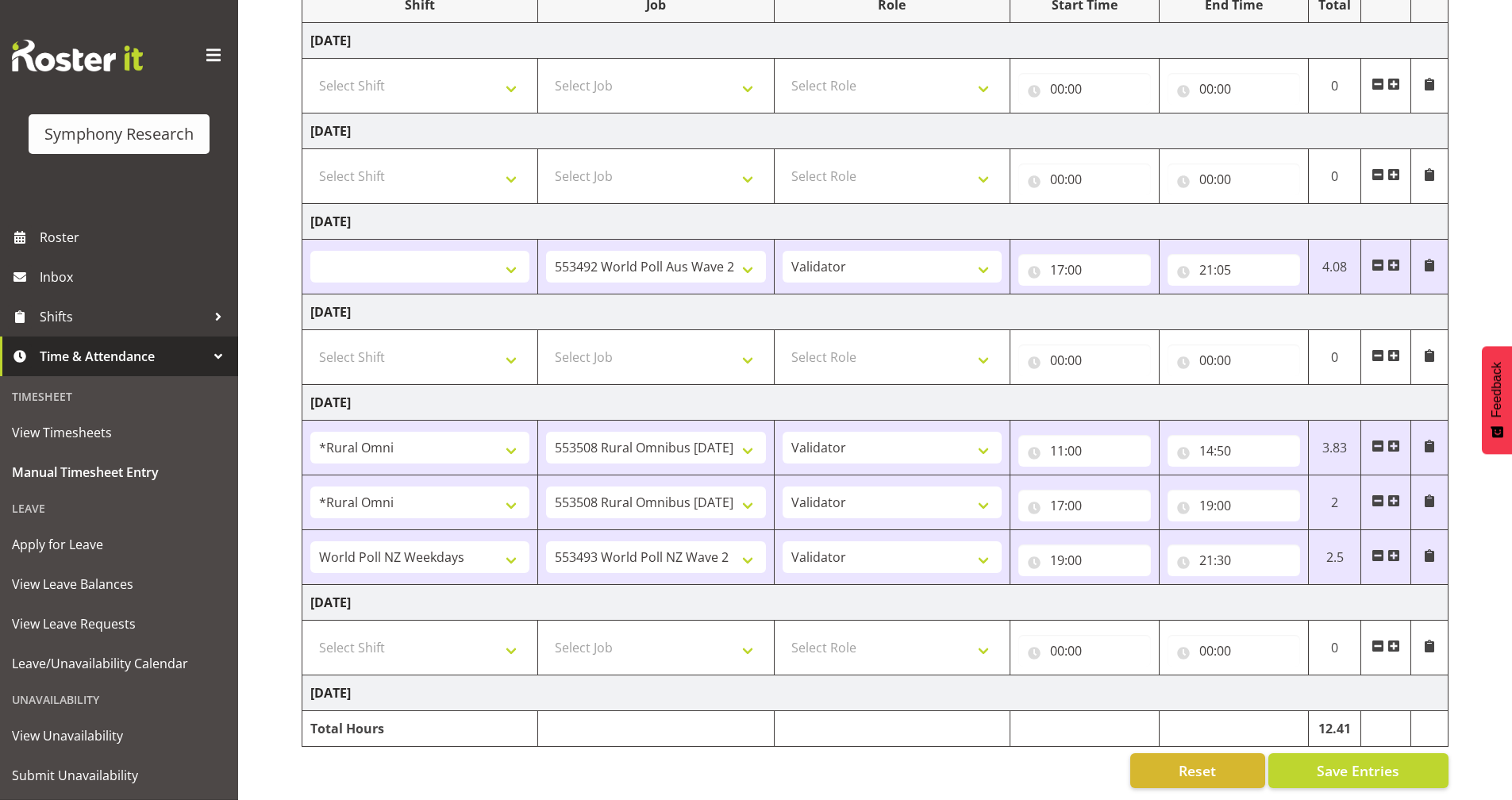
scroll to position [240, 0]
click at [1300, 769] on button "Save Entries" at bounding box center [1358, 770] width 180 height 35
select select
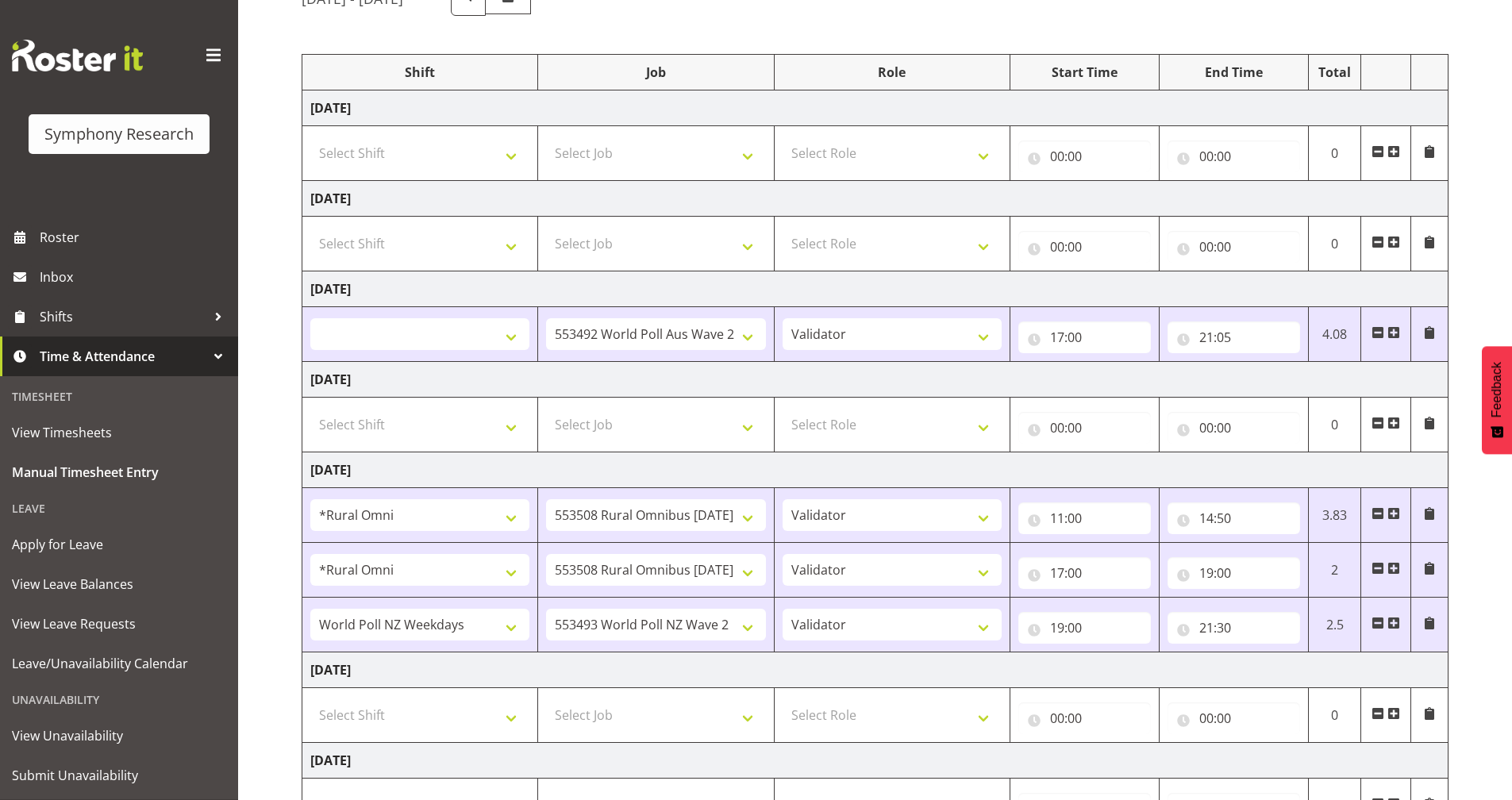
scroll to position [0, 0]
